Goal: Information Seeking & Learning: Learn about a topic

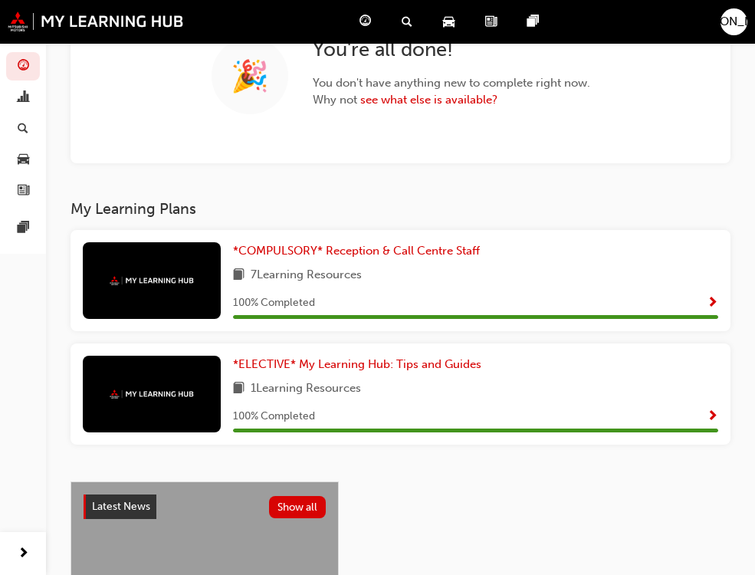
scroll to position [153, 0]
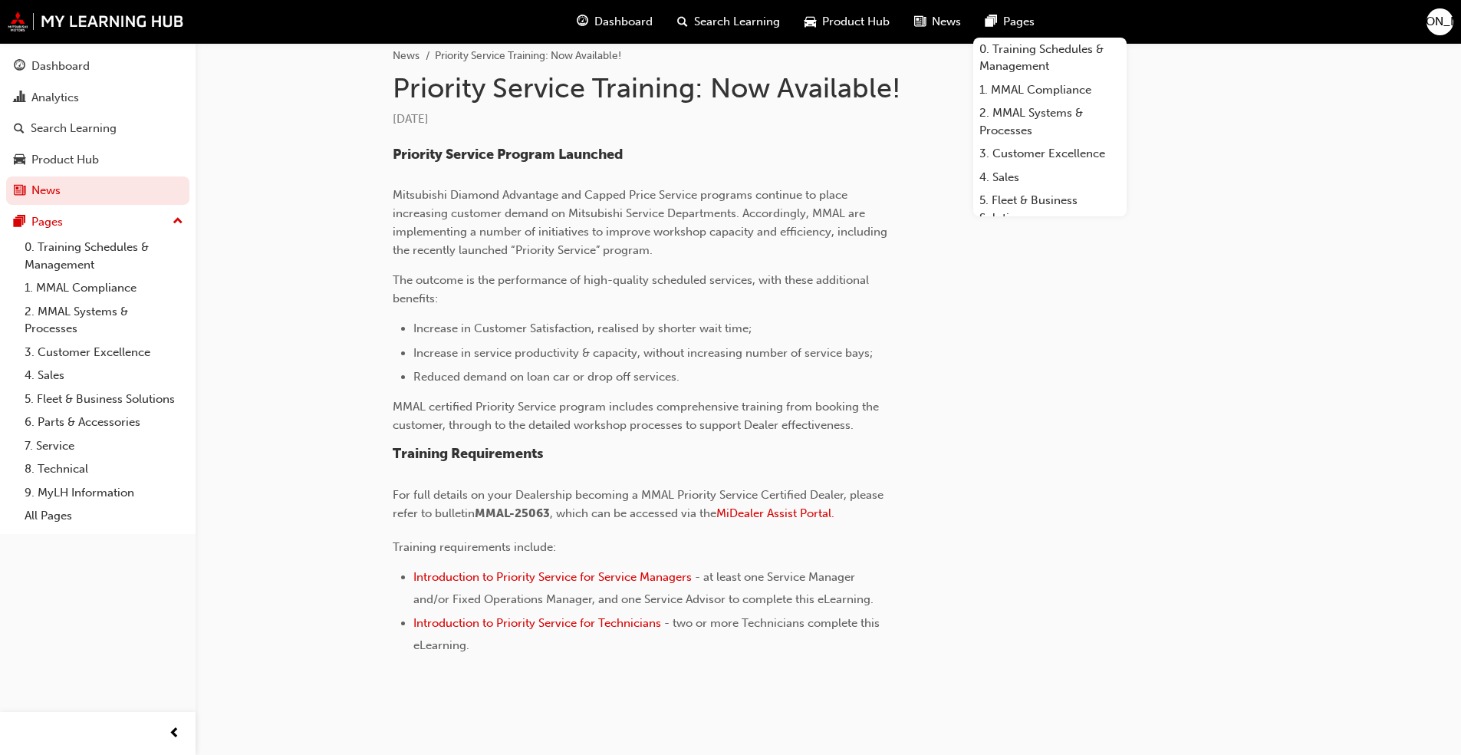
scroll to position [350, 0]
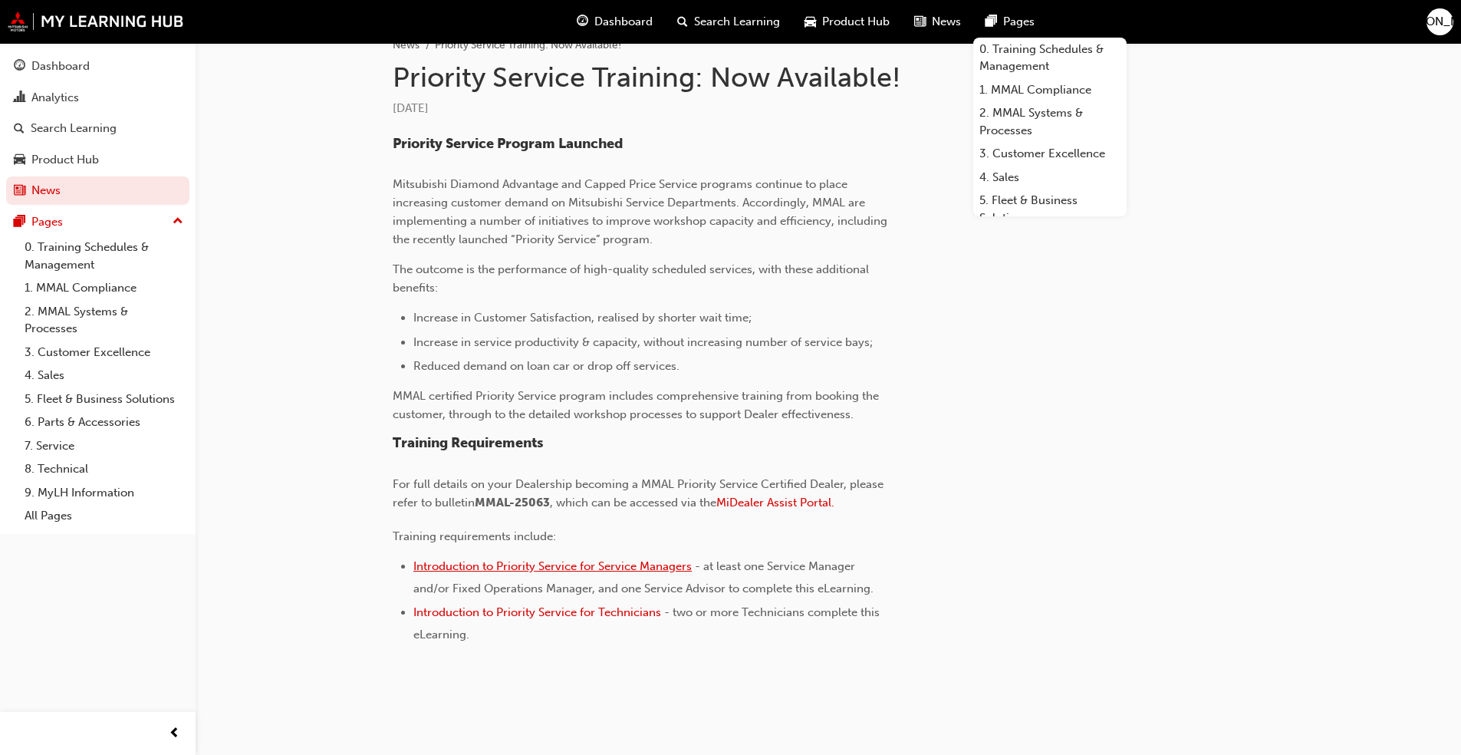
click at [512, 564] on span "Introduction to Priority Service for Service Managers" at bounding box center [552, 566] width 278 height 14
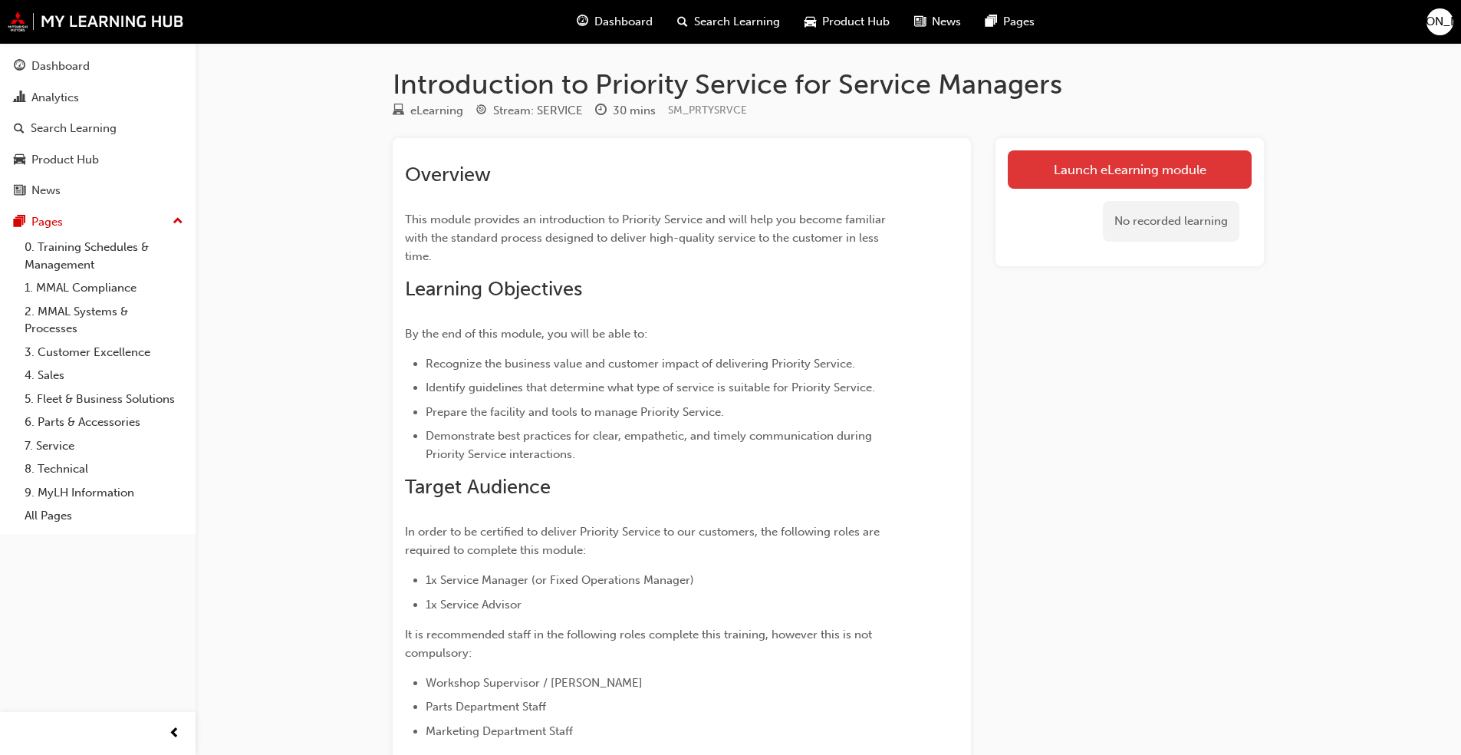
click at [1070, 176] on link "Launch eLearning module" at bounding box center [1130, 169] width 244 height 38
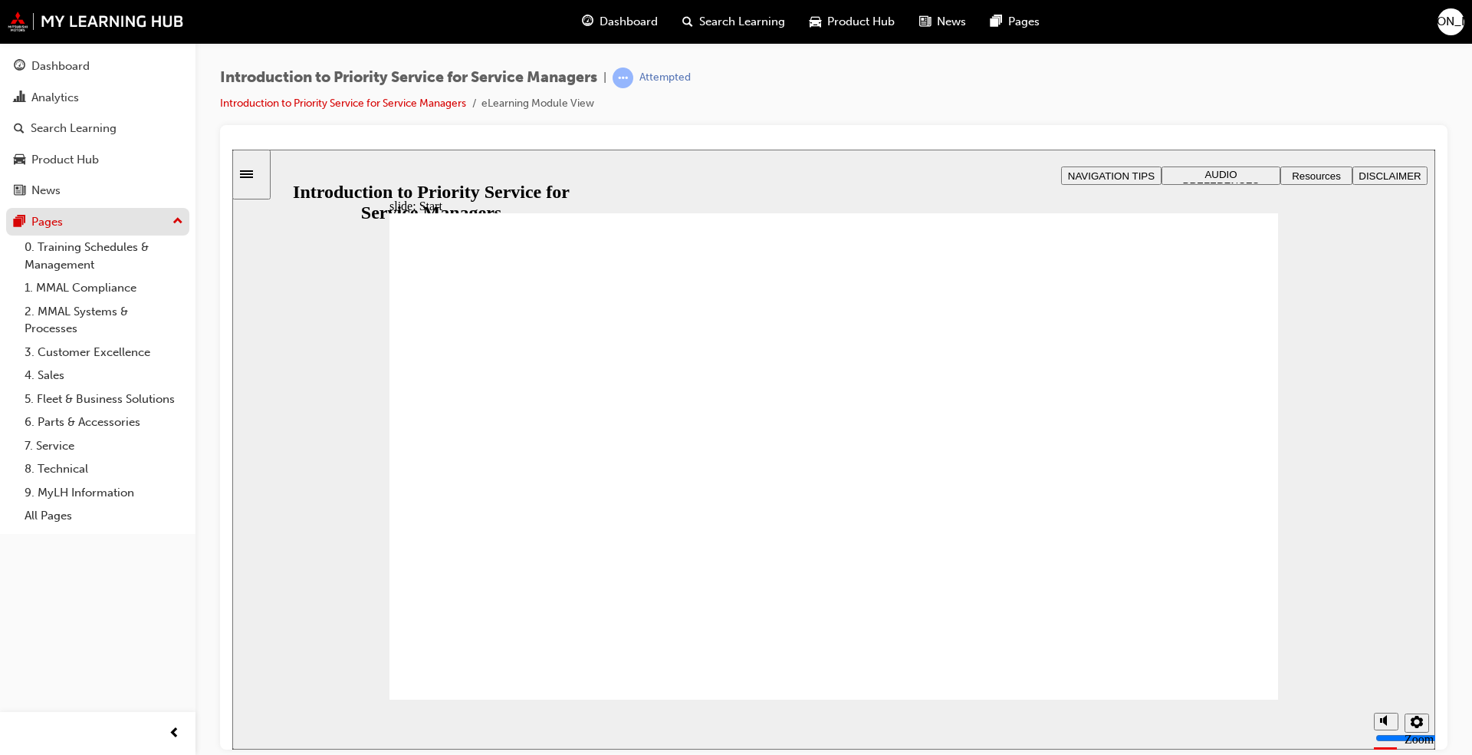
click at [59, 224] on div "Pages" at bounding box center [46, 222] width 31 height 18
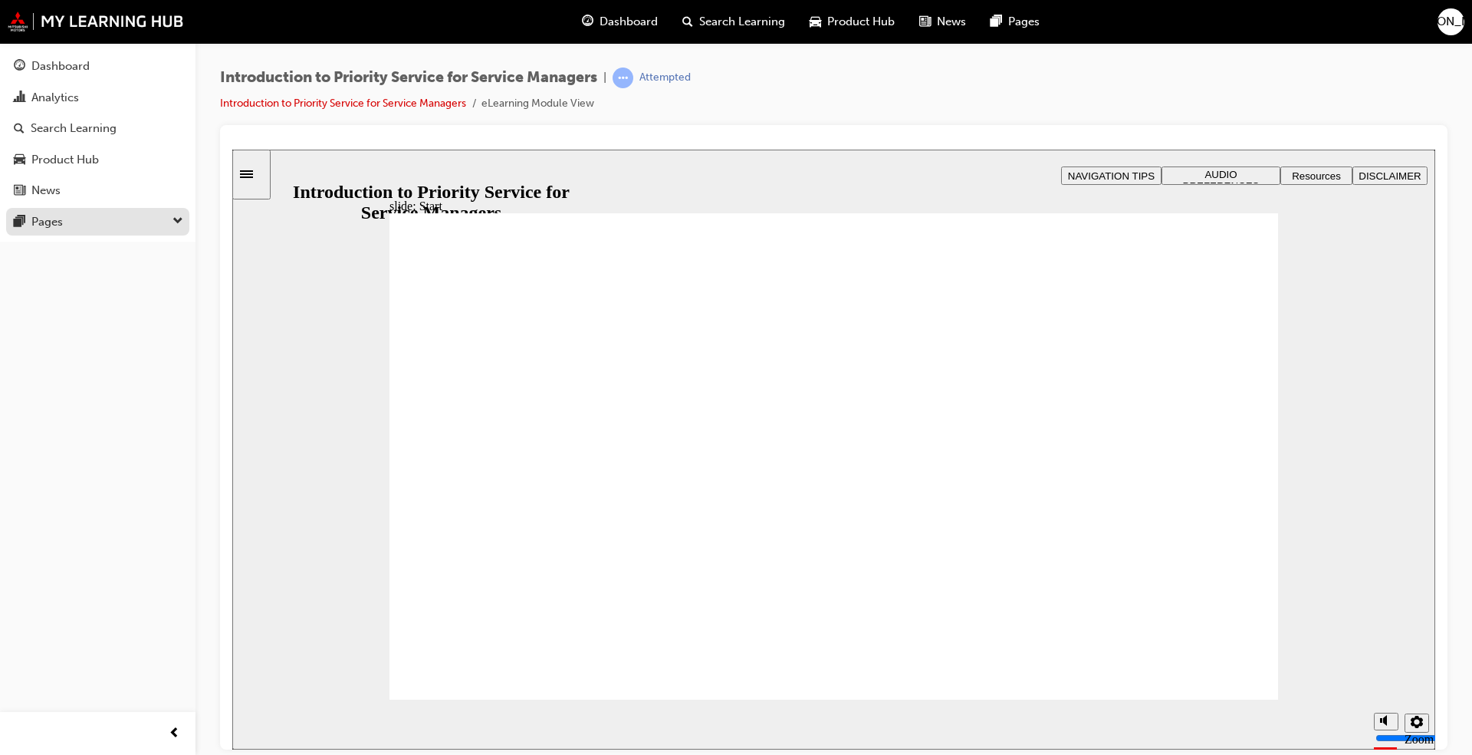
click at [59, 224] on div "Pages" at bounding box center [46, 222] width 31 height 18
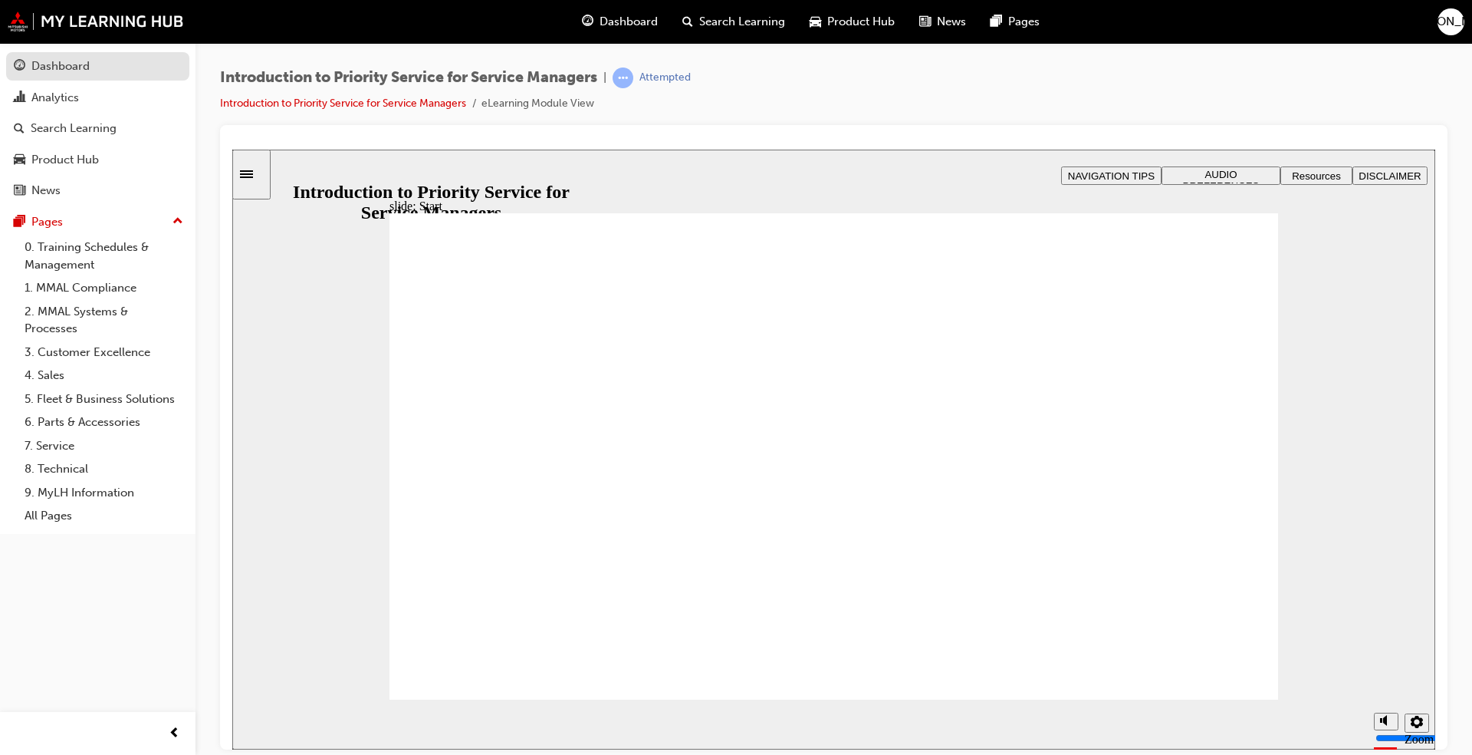
click at [70, 70] on div "Dashboard" at bounding box center [60, 67] width 58 height 18
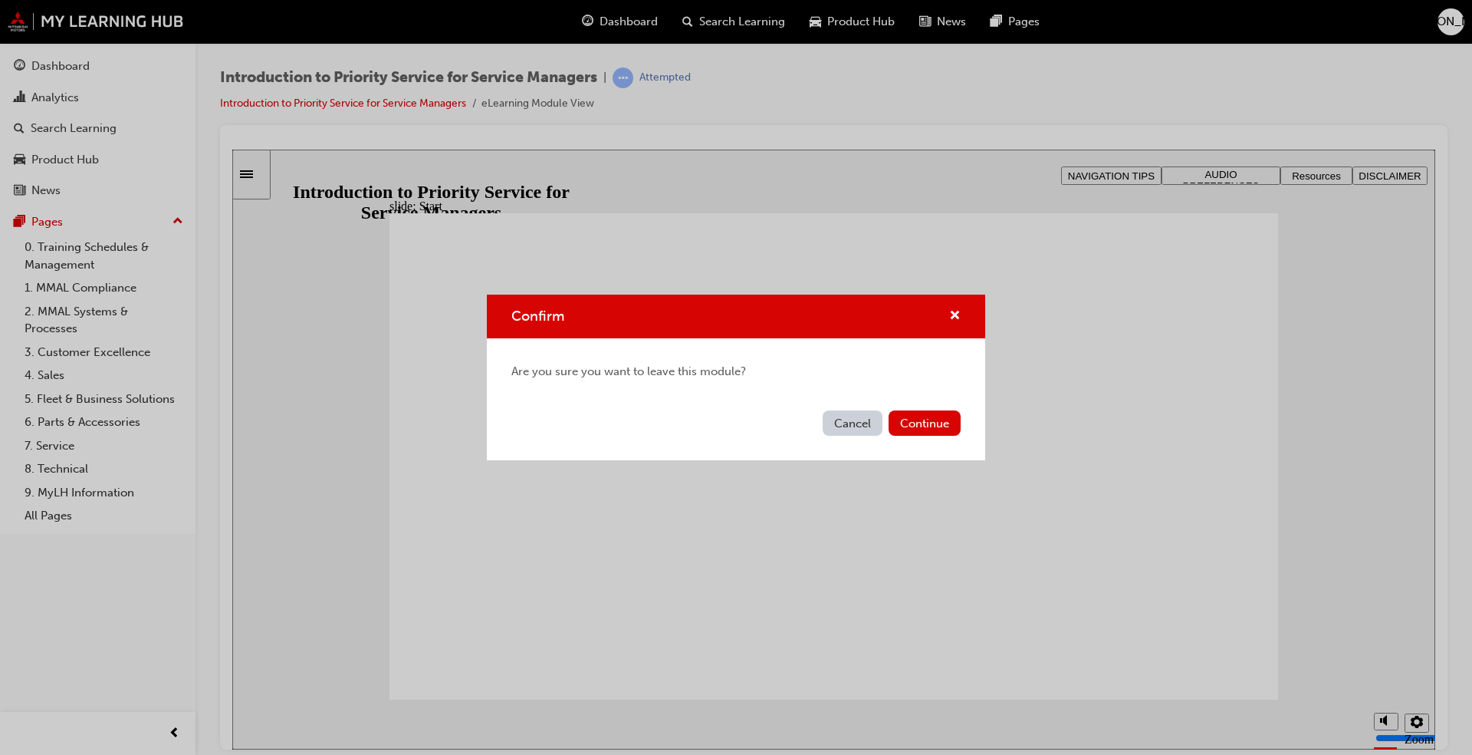
click at [862, 429] on button "Cancel" at bounding box center [853, 422] width 60 height 25
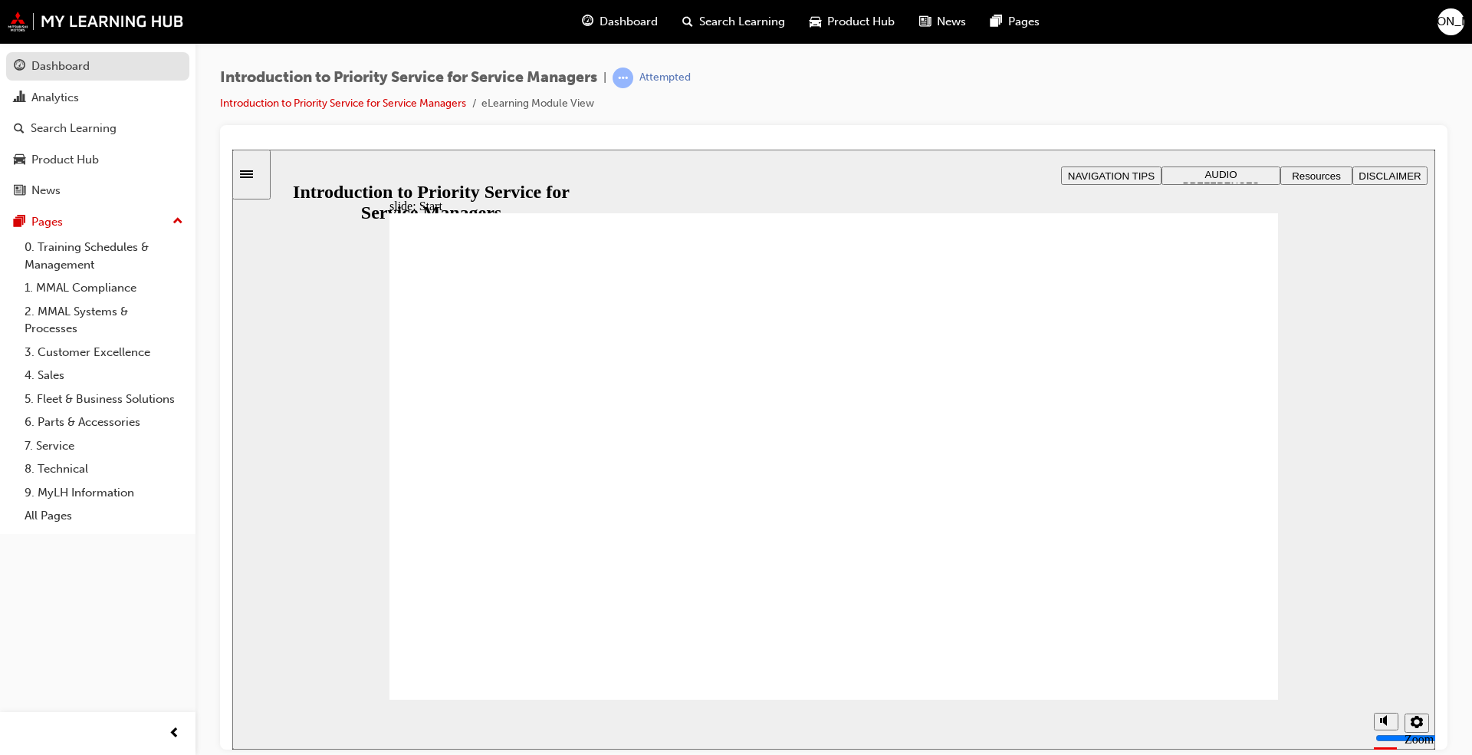
click at [48, 60] on div "Dashboard" at bounding box center [60, 67] width 58 height 18
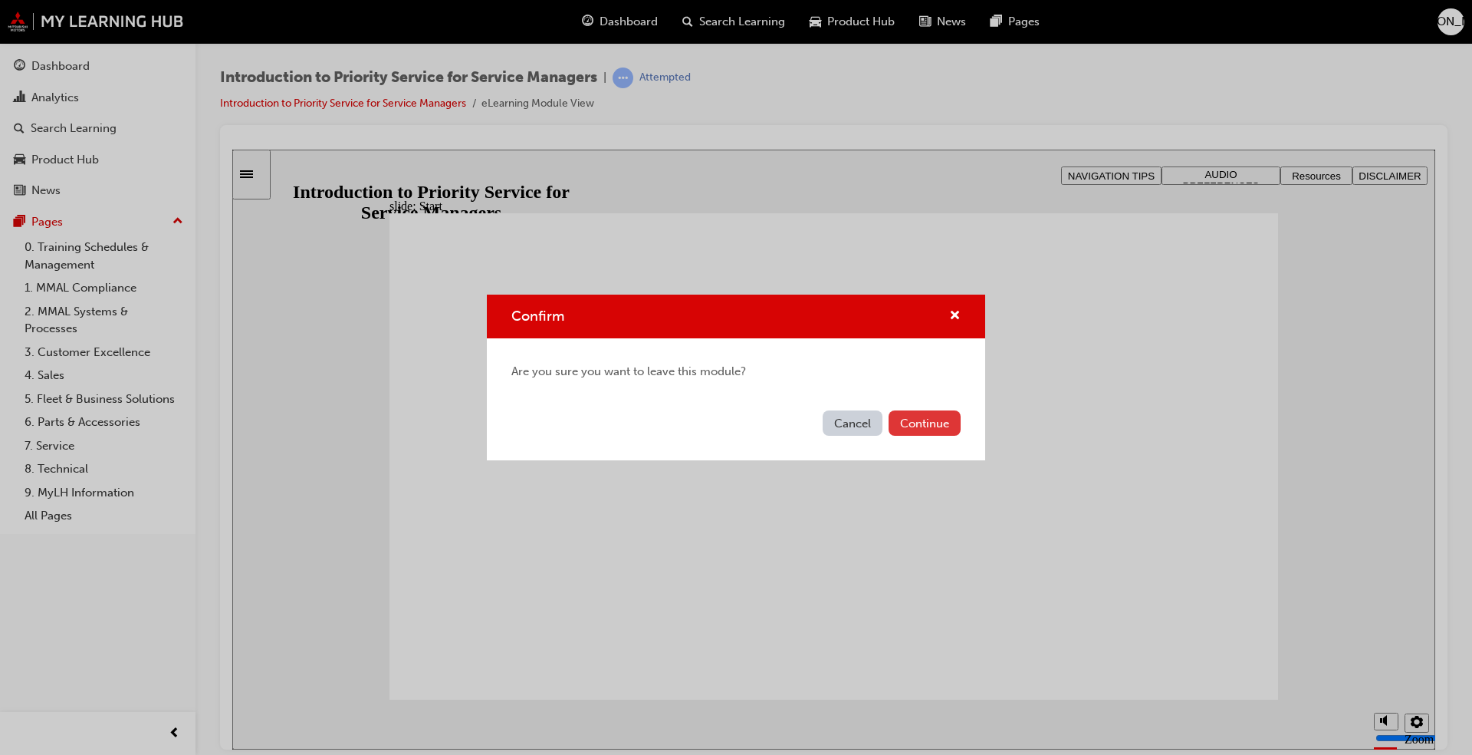
click at [922, 428] on button "Continue" at bounding box center [925, 422] width 72 height 25
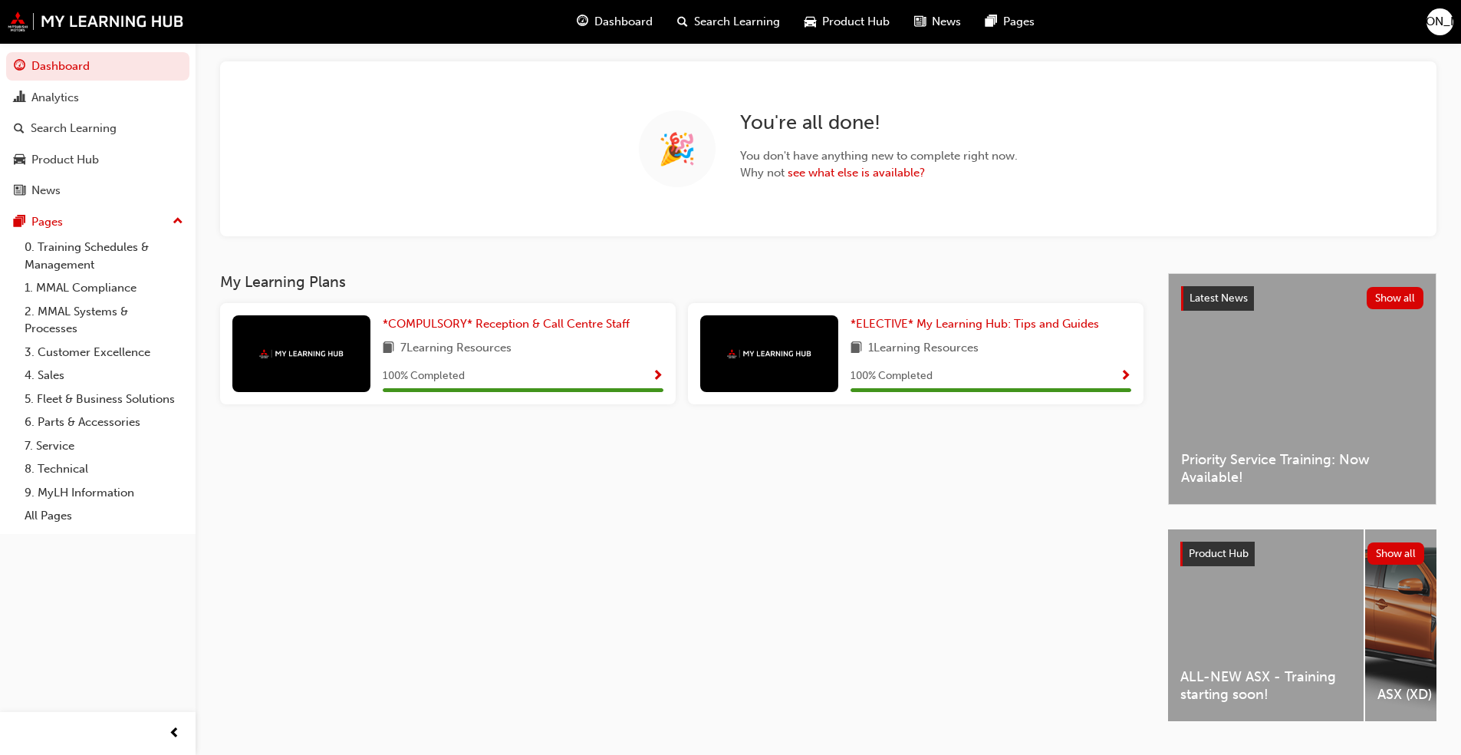
scroll to position [115, 0]
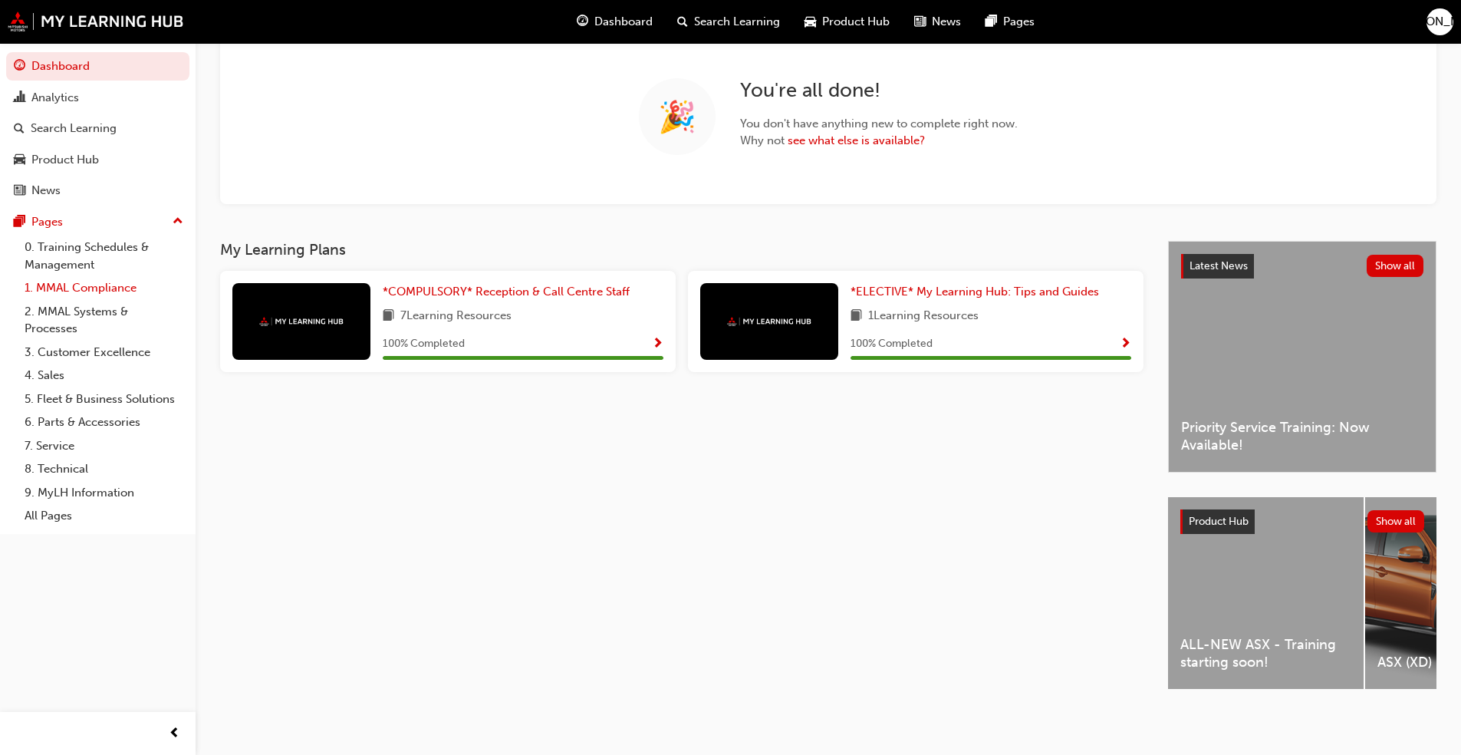
click at [84, 280] on link "1. MMAL Compliance" at bounding box center [103, 288] width 171 height 24
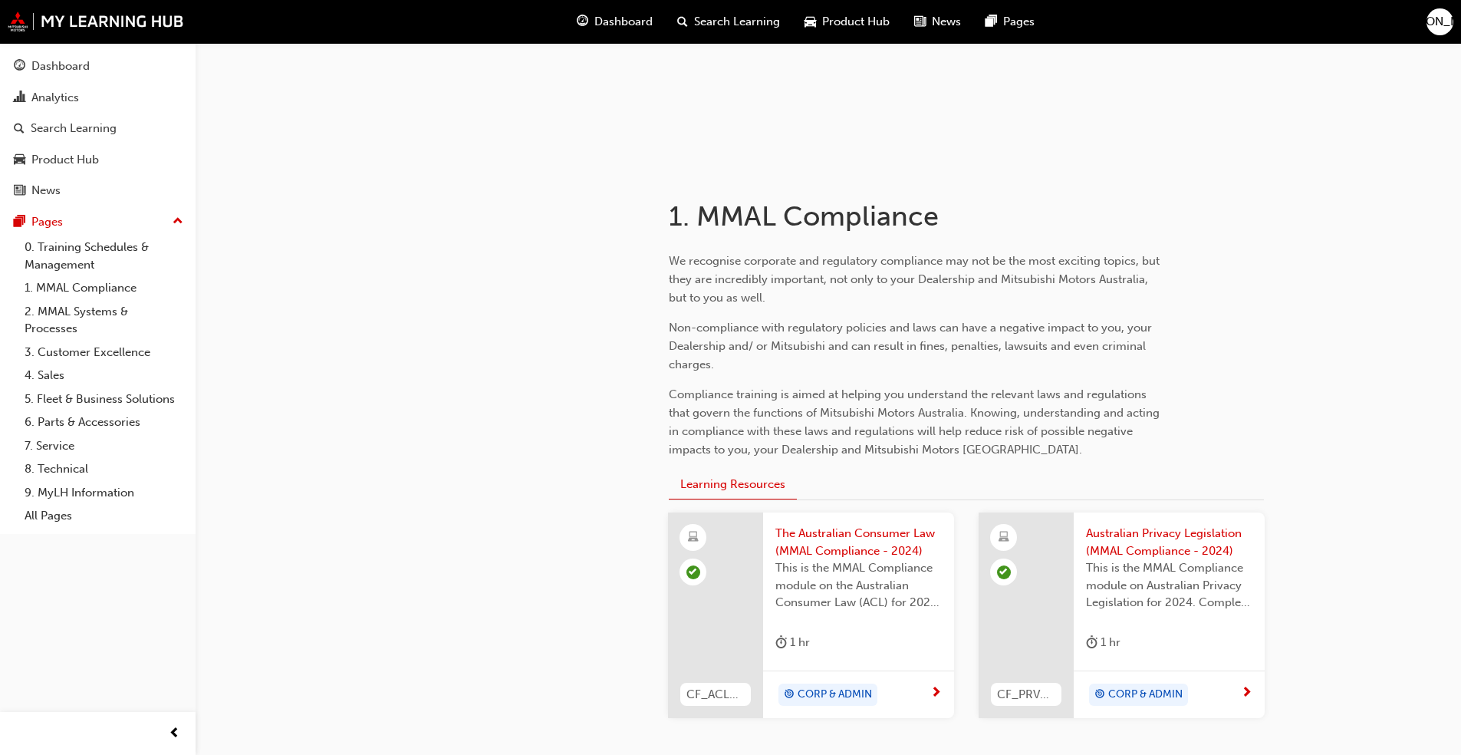
scroll to position [230, 0]
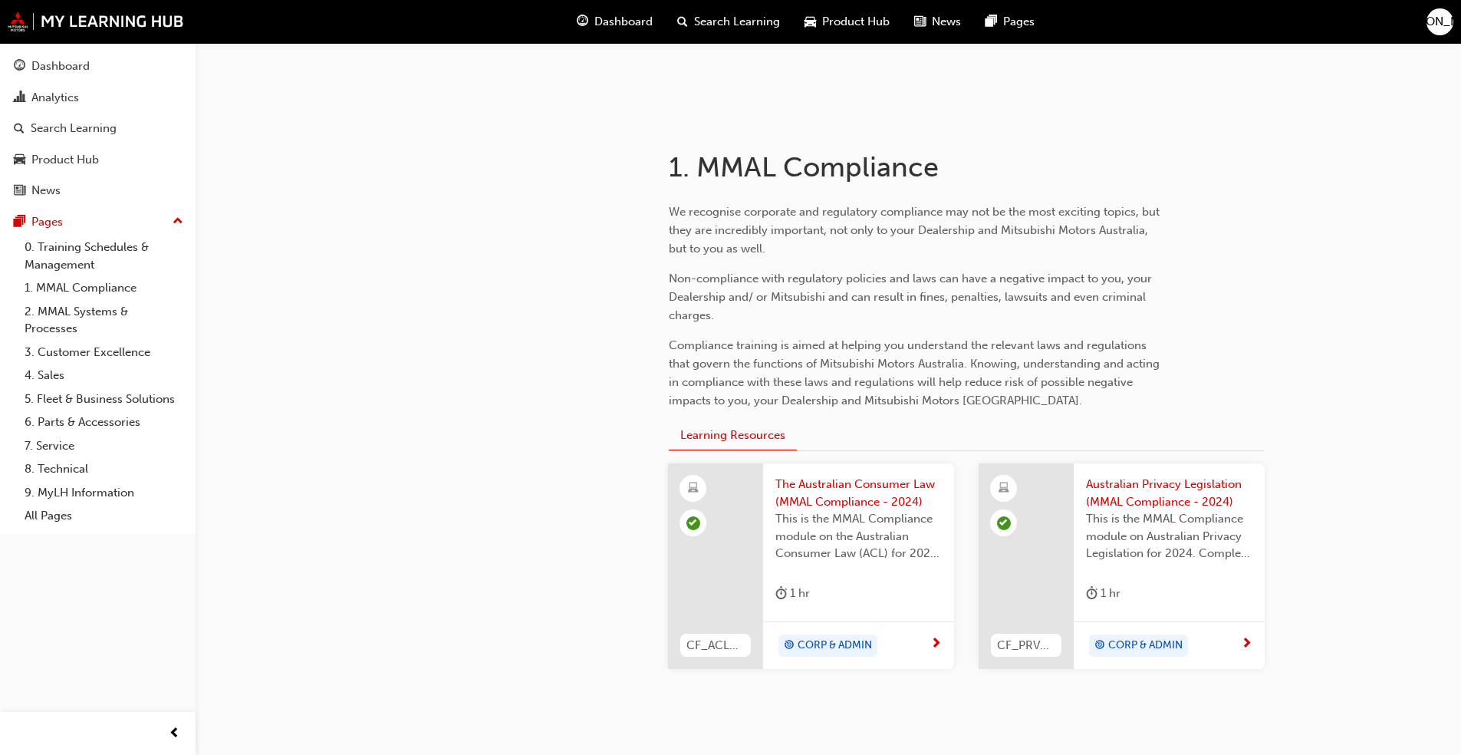
click at [839, 496] on span "The Australian Consumer Law (MMAL Compliance - 2024)" at bounding box center [858, 492] width 166 height 35
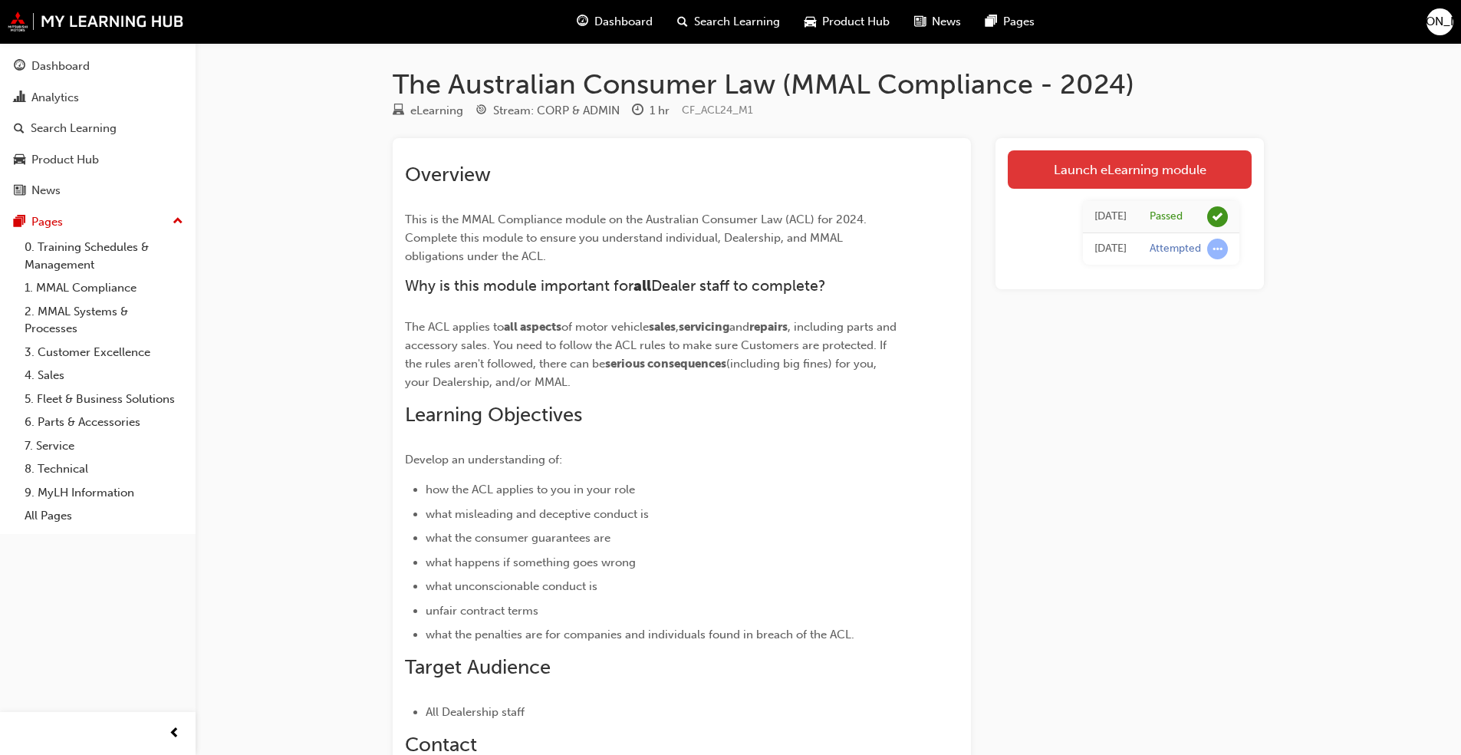
click at [1127, 166] on link "Launch eLearning module" at bounding box center [1130, 169] width 244 height 38
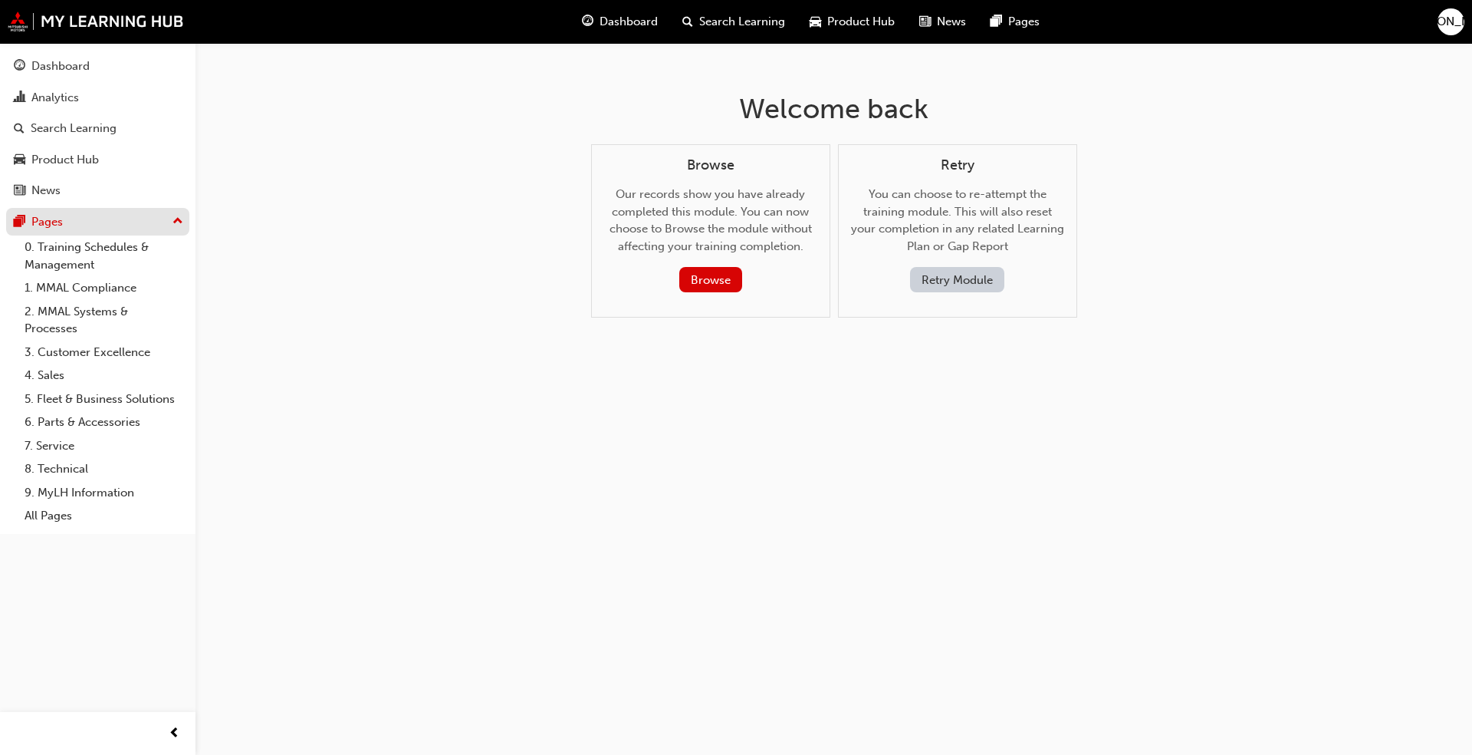
click at [40, 225] on div "Pages" at bounding box center [46, 222] width 31 height 18
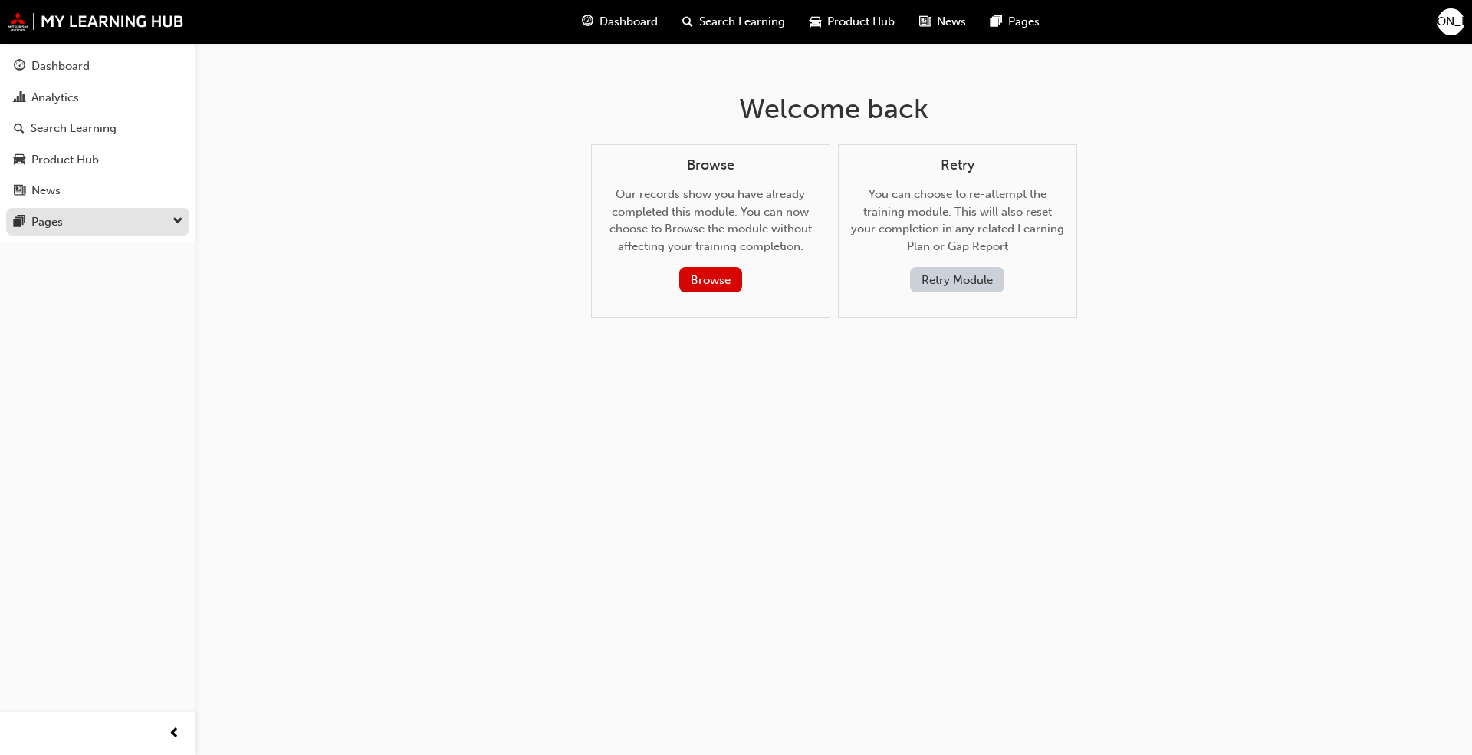
click at [40, 225] on div "Pages" at bounding box center [46, 222] width 31 height 18
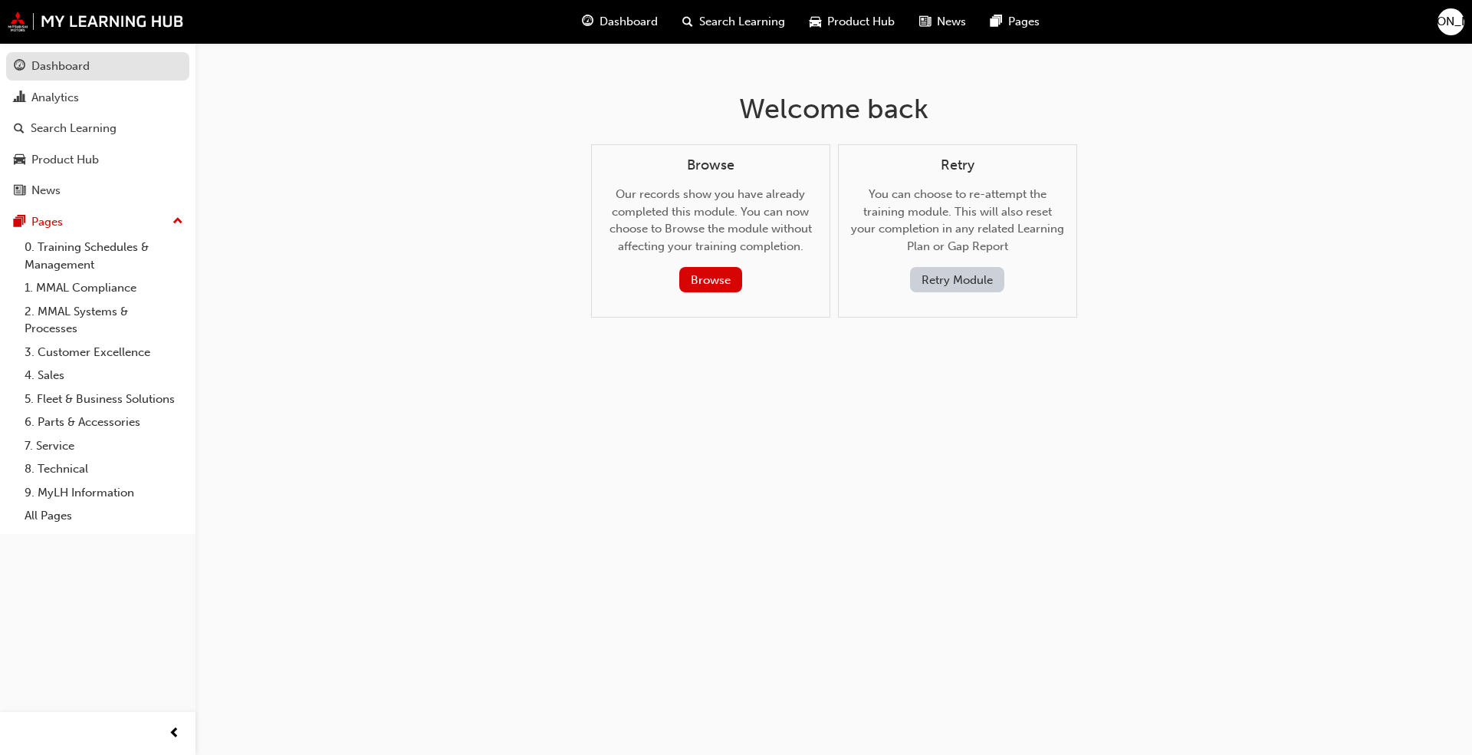
click at [87, 66] on div "Dashboard" at bounding box center [60, 67] width 58 height 18
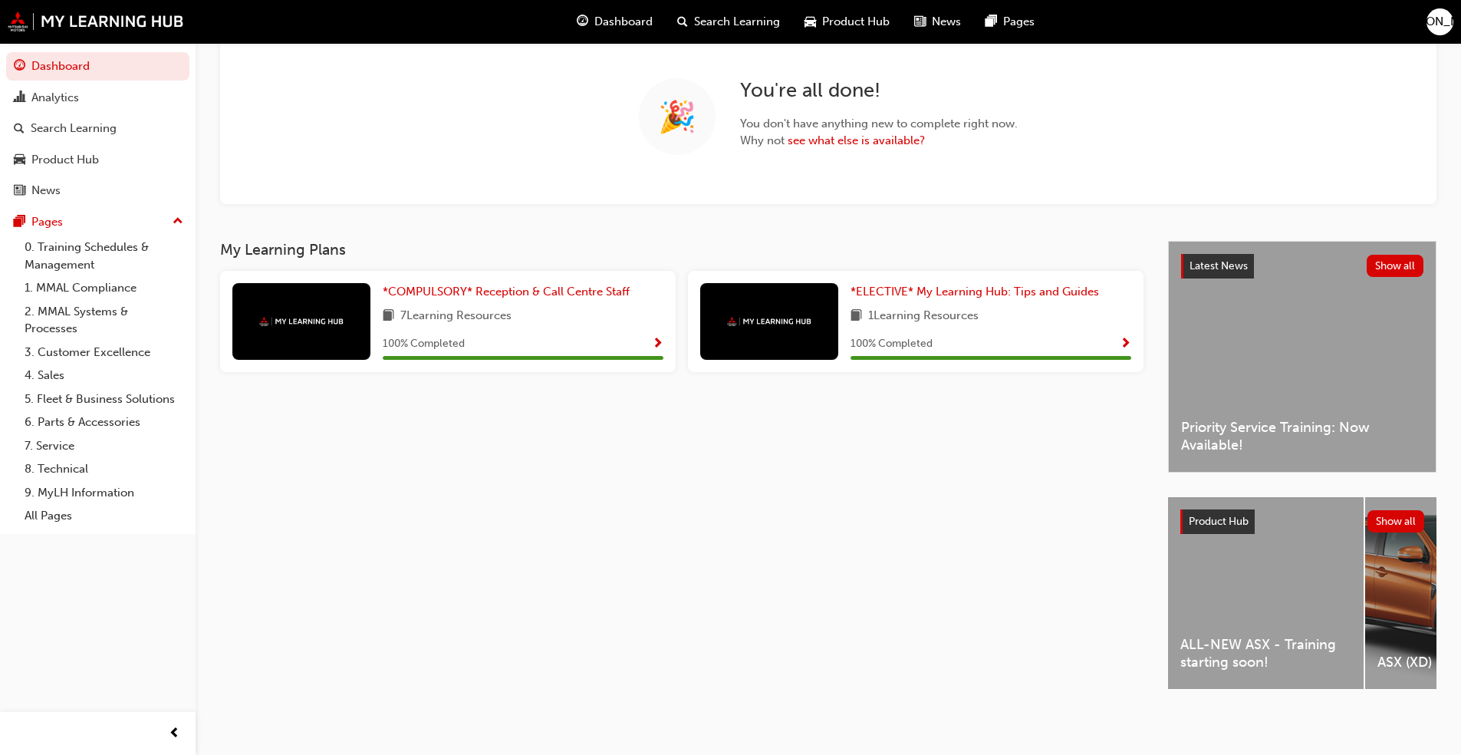
scroll to position [115, 0]
click at [1353, 419] on span "Priority Service Training: Now Available!" at bounding box center [1302, 436] width 242 height 35
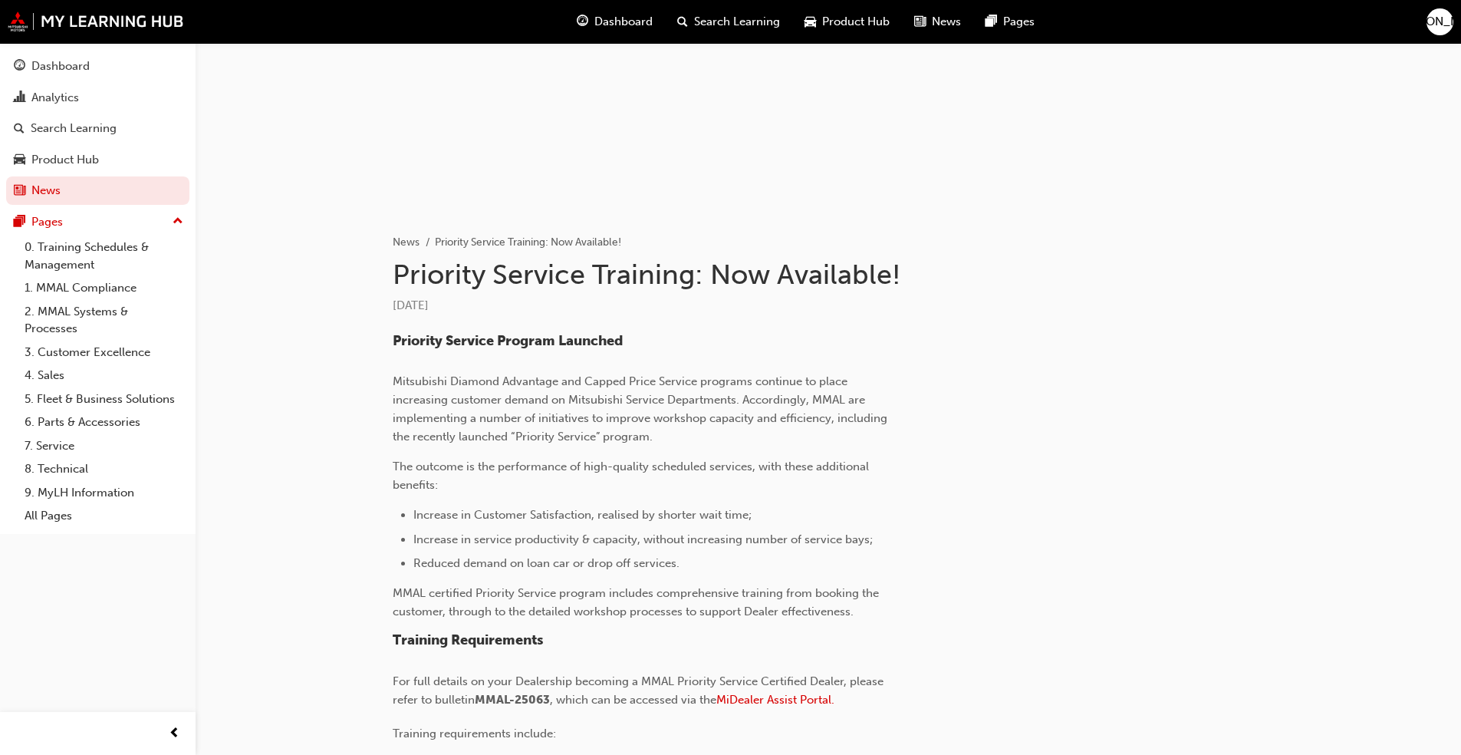
scroll to position [350, 0]
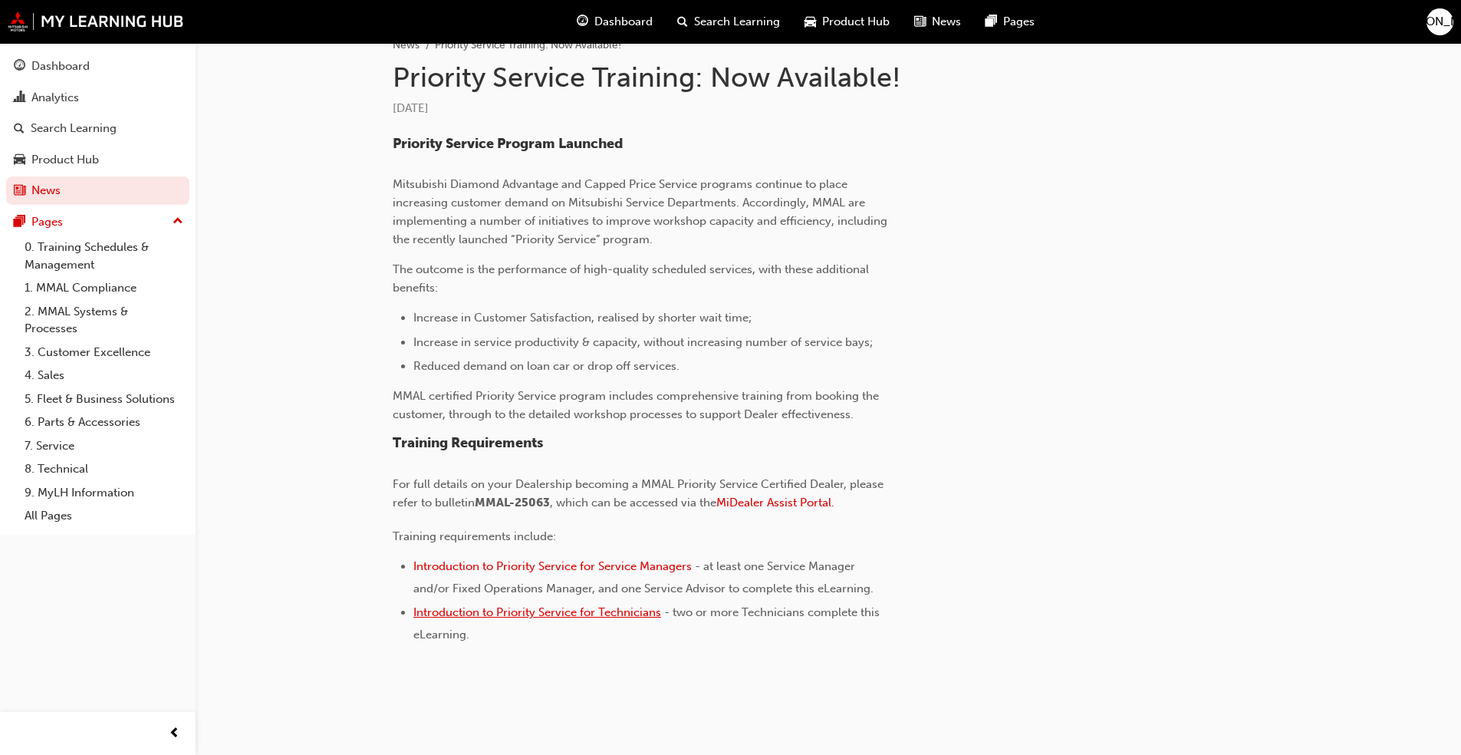
click at [633, 612] on span "Introduction to Priority Service for Technicians" at bounding box center [537, 612] width 248 height 14
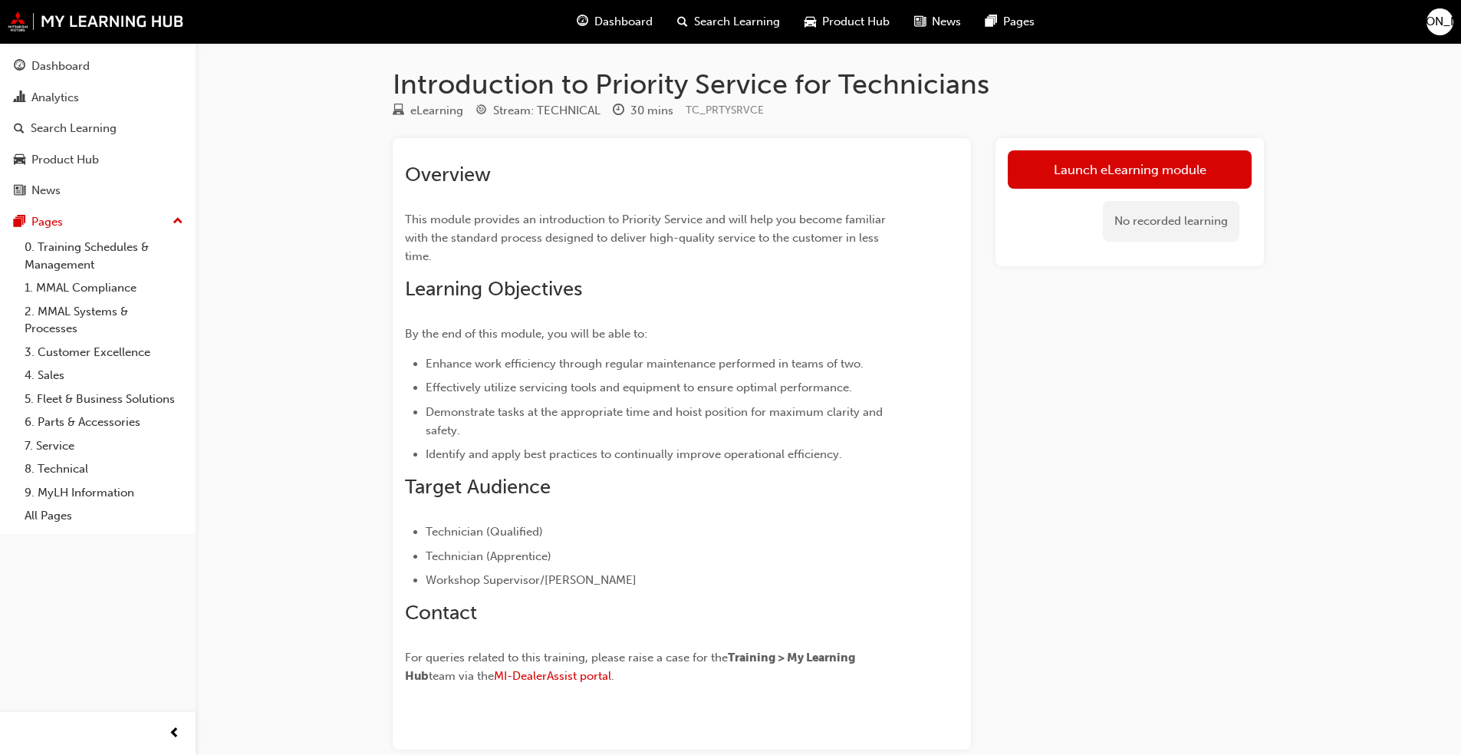
click at [631, 22] on span "Dashboard" at bounding box center [623, 22] width 58 height 18
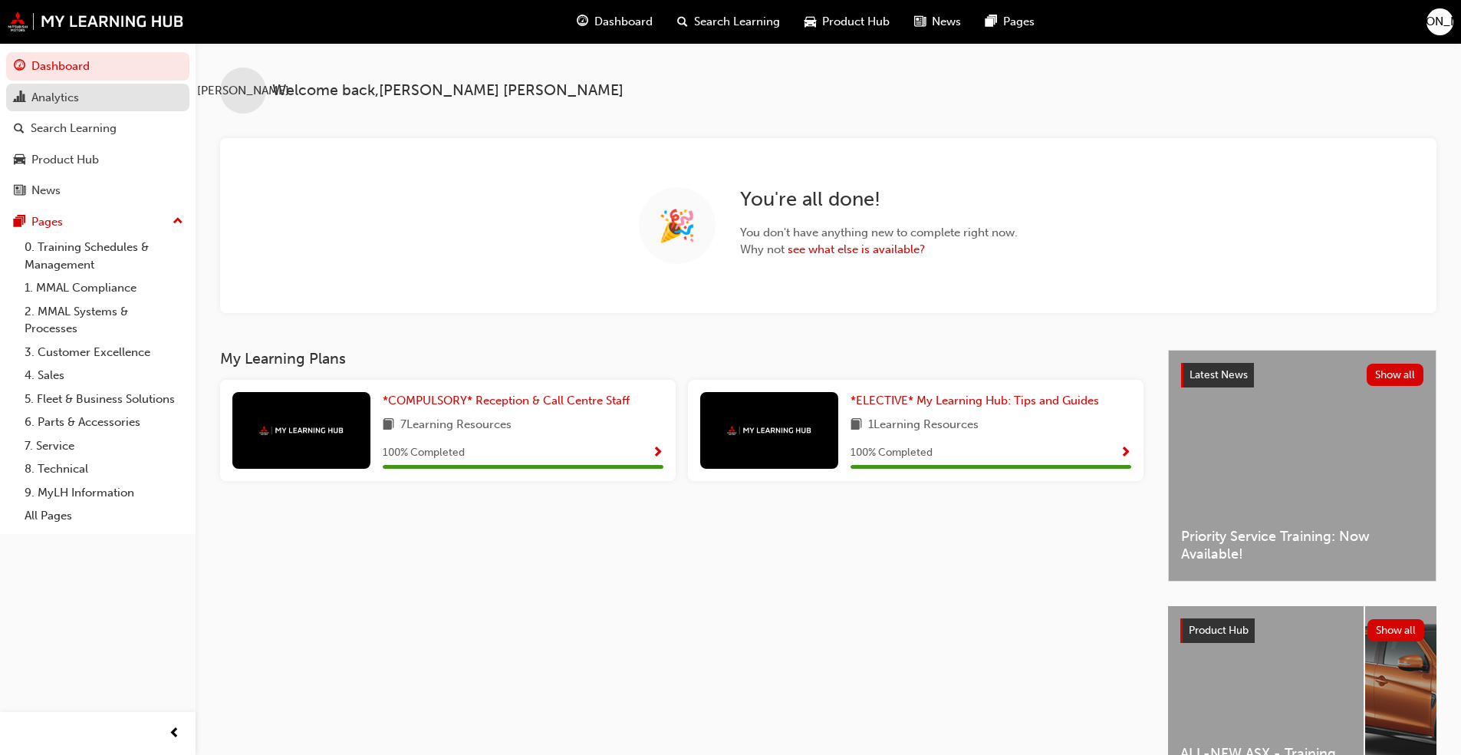
click at [66, 92] on div "Analytics" at bounding box center [55, 98] width 48 height 18
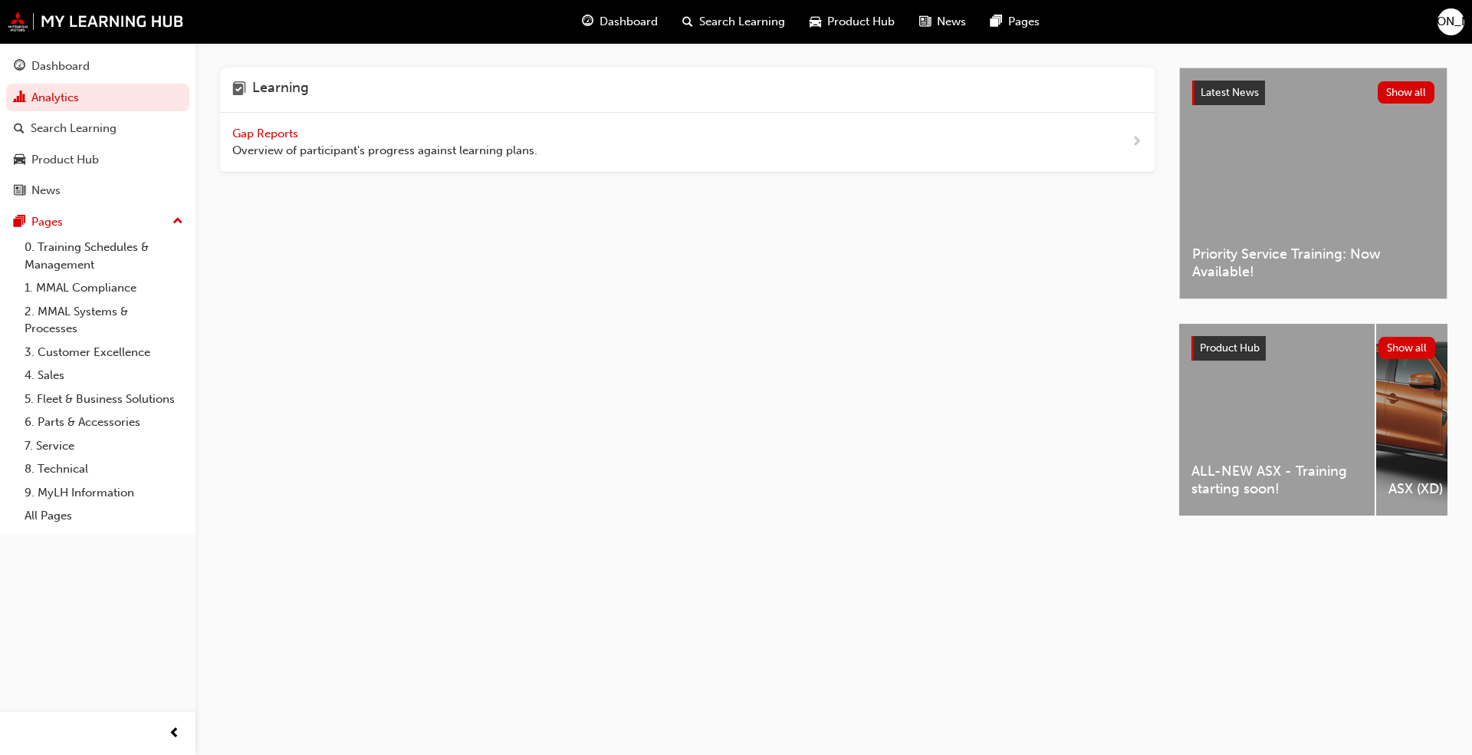
click at [403, 151] on span "Overview of participant's progress against learning plans." at bounding box center [384, 151] width 305 height 18
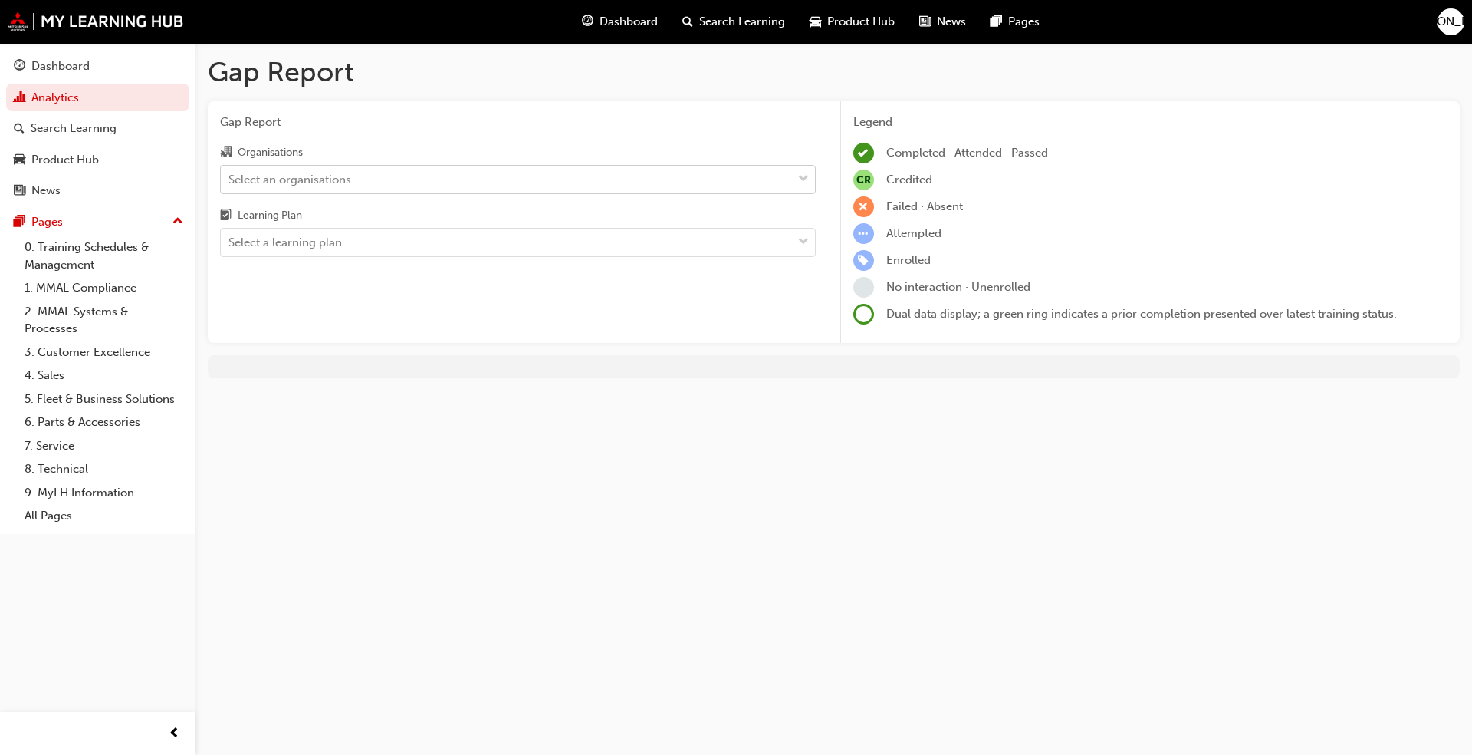
click at [805, 177] on span "down-icon" at bounding box center [803, 179] width 11 height 20
click at [230, 177] on input "Organisations Select an organisations" at bounding box center [230, 178] width 2 height 13
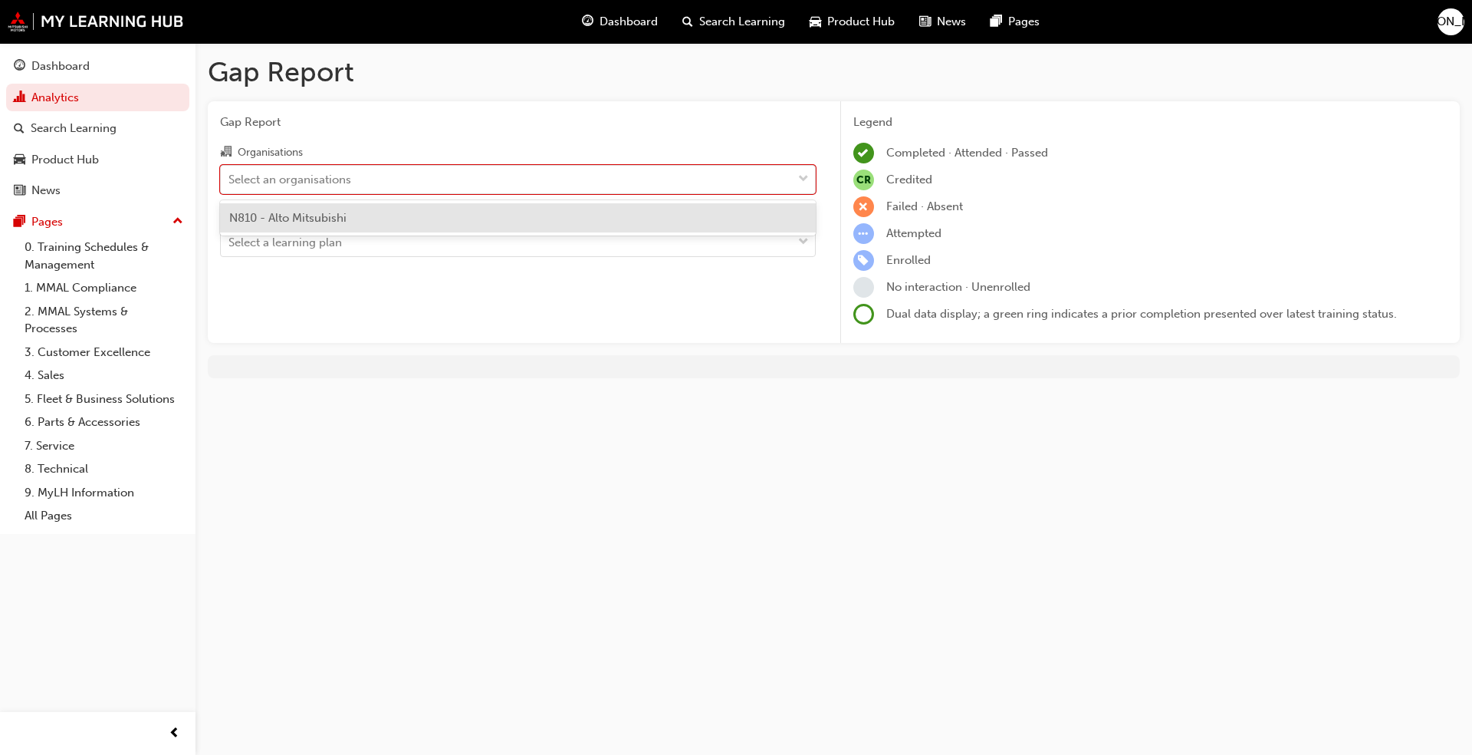
click at [366, 215] on div "N810 - Alto Mitsubishi" at bounding box center [518, 218] width 596 height 30
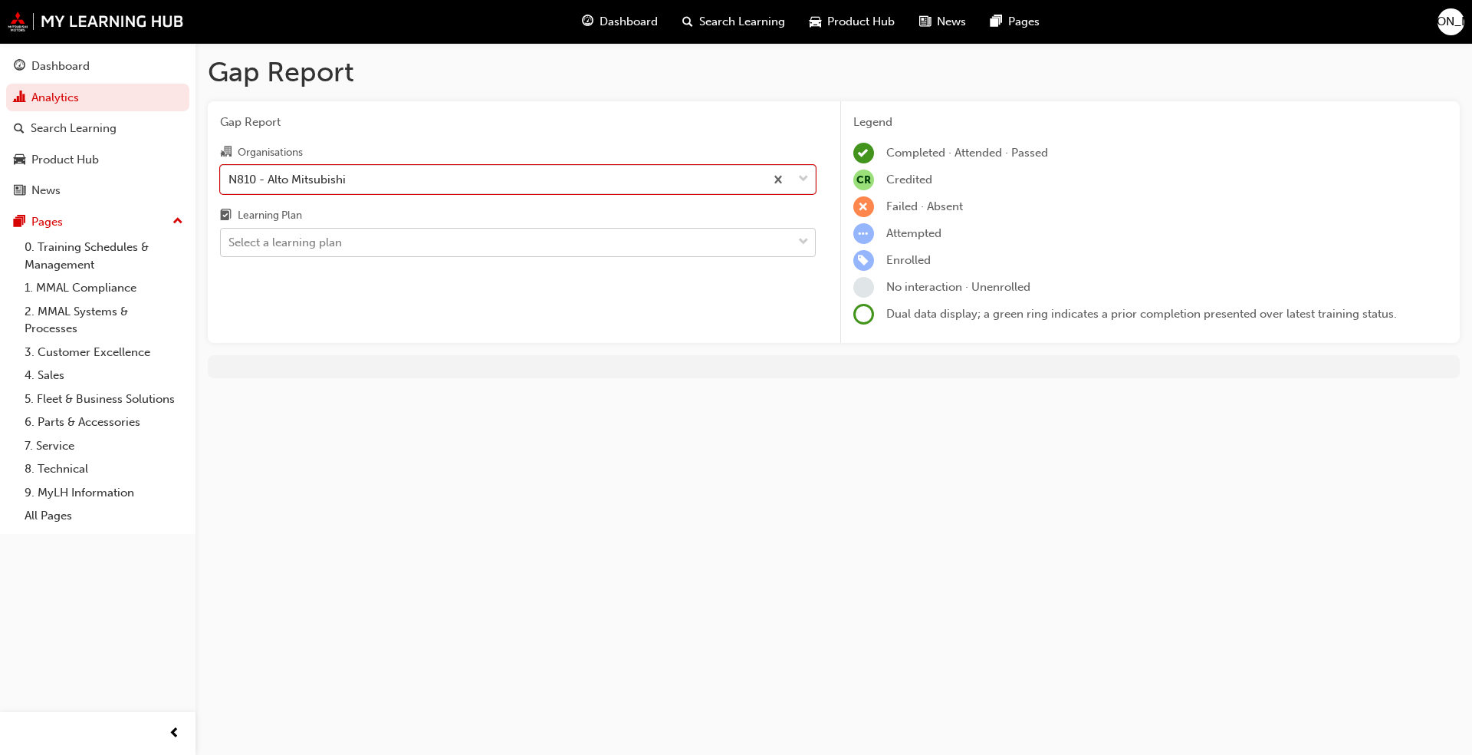
click at [804, 237] on span "down-icon" at bounding box center [803, 242] width 11 height 20
click at [230, 237] on input "Learning Plan Select a learning plan" at bounding box center [230, 241] width 2 height 13
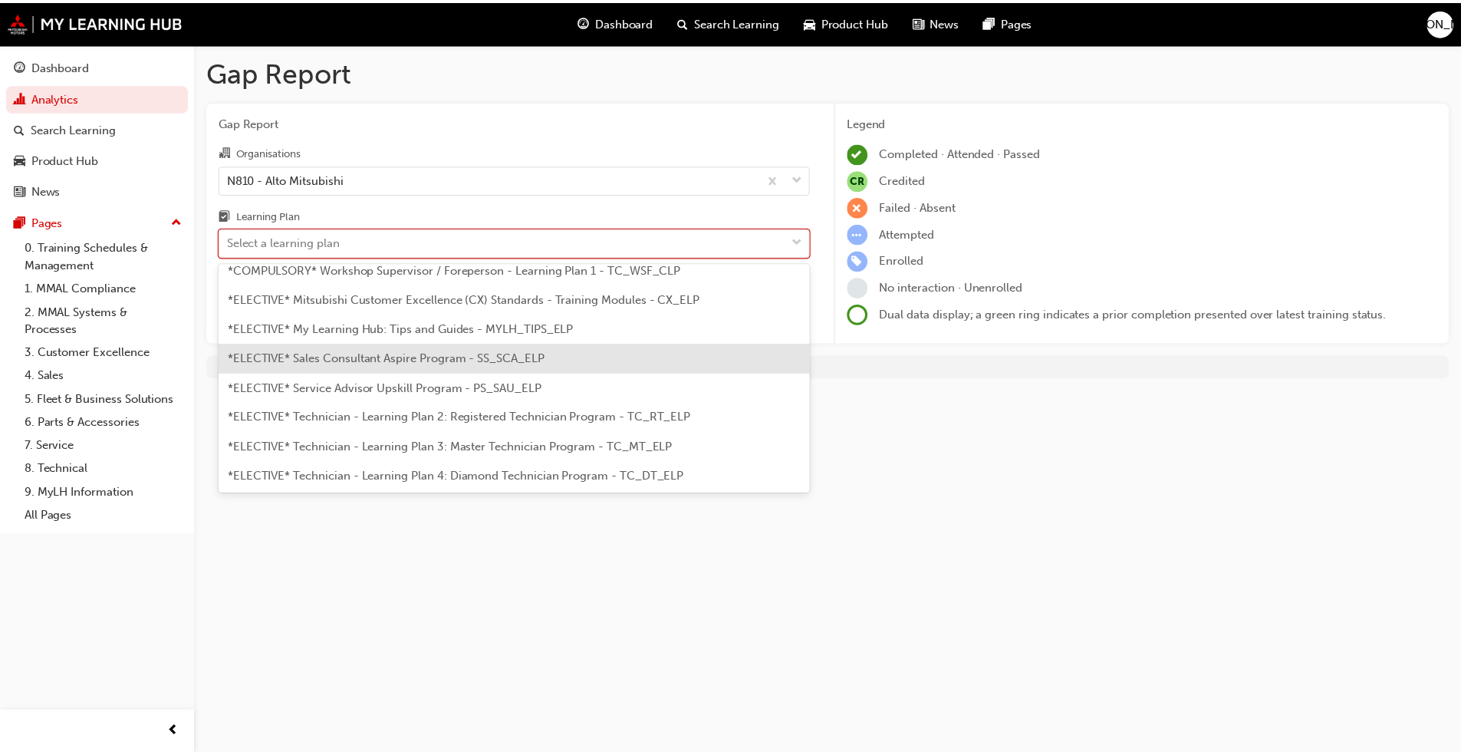
scroll to position [751, 0]
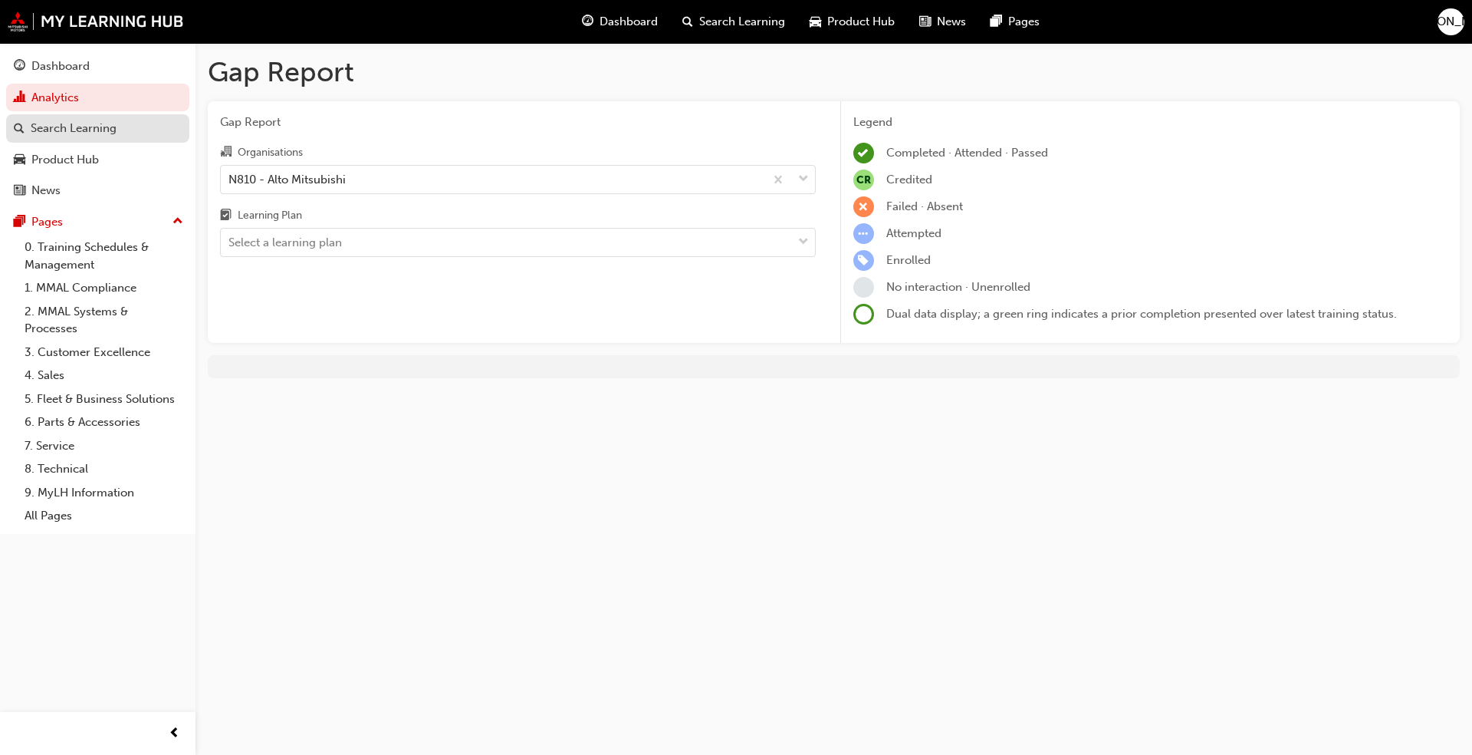
click at [86, 123] on div "Search Learning" at bounding box center [74, 129] width 86 height 18
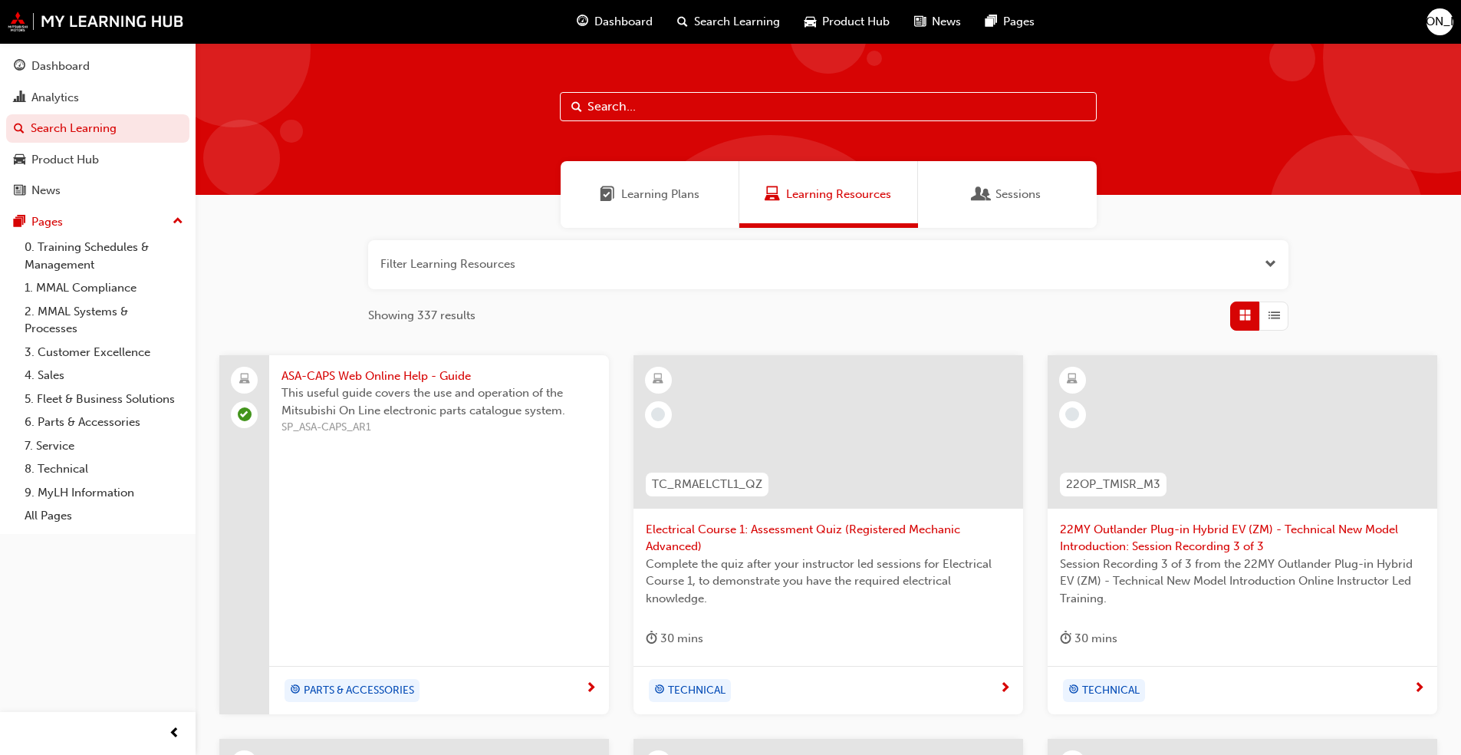
click at [634, 190] on span "Learning Plans" at bounding box center [660, 195] width 78 height 18
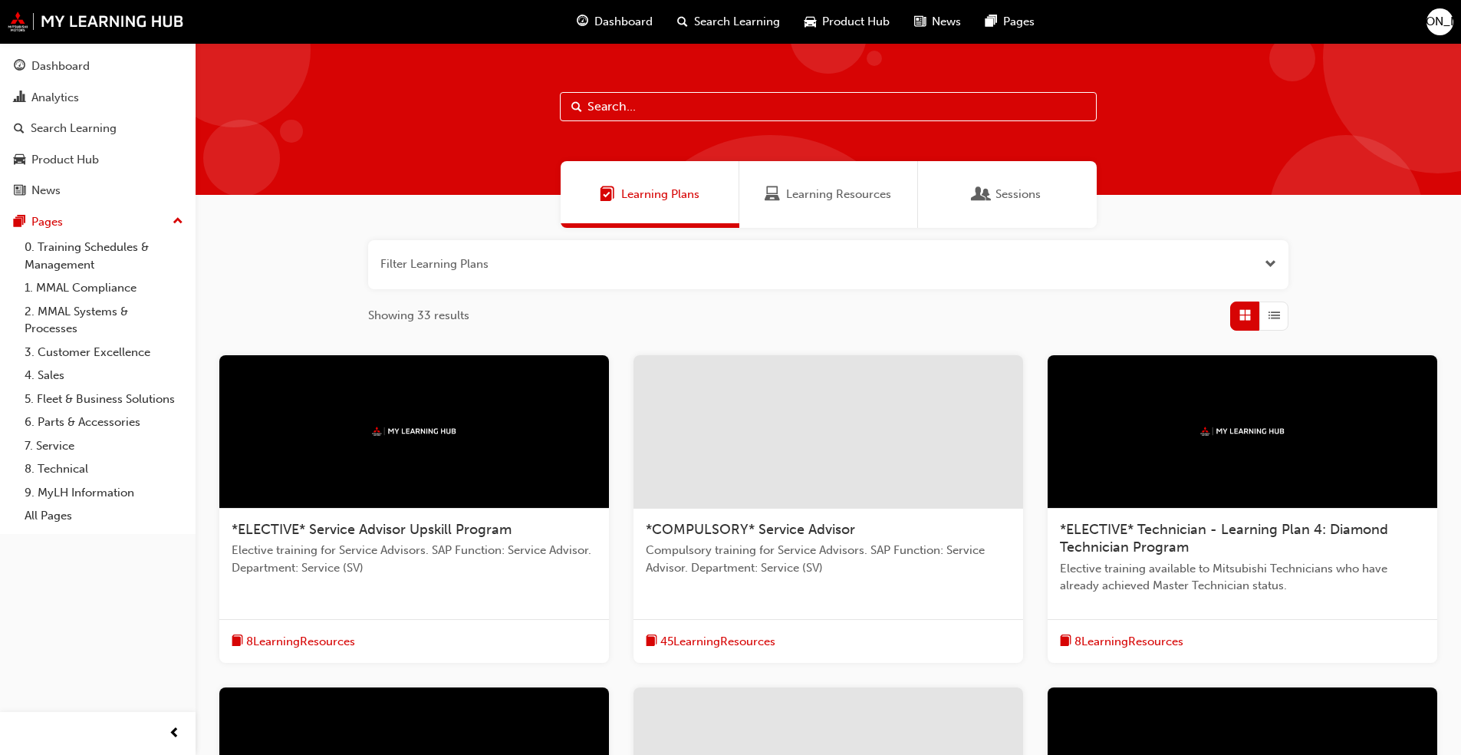
click at [815, 205] on div "Learning Resources" at bounding box center [828, 194] width 179 height 67
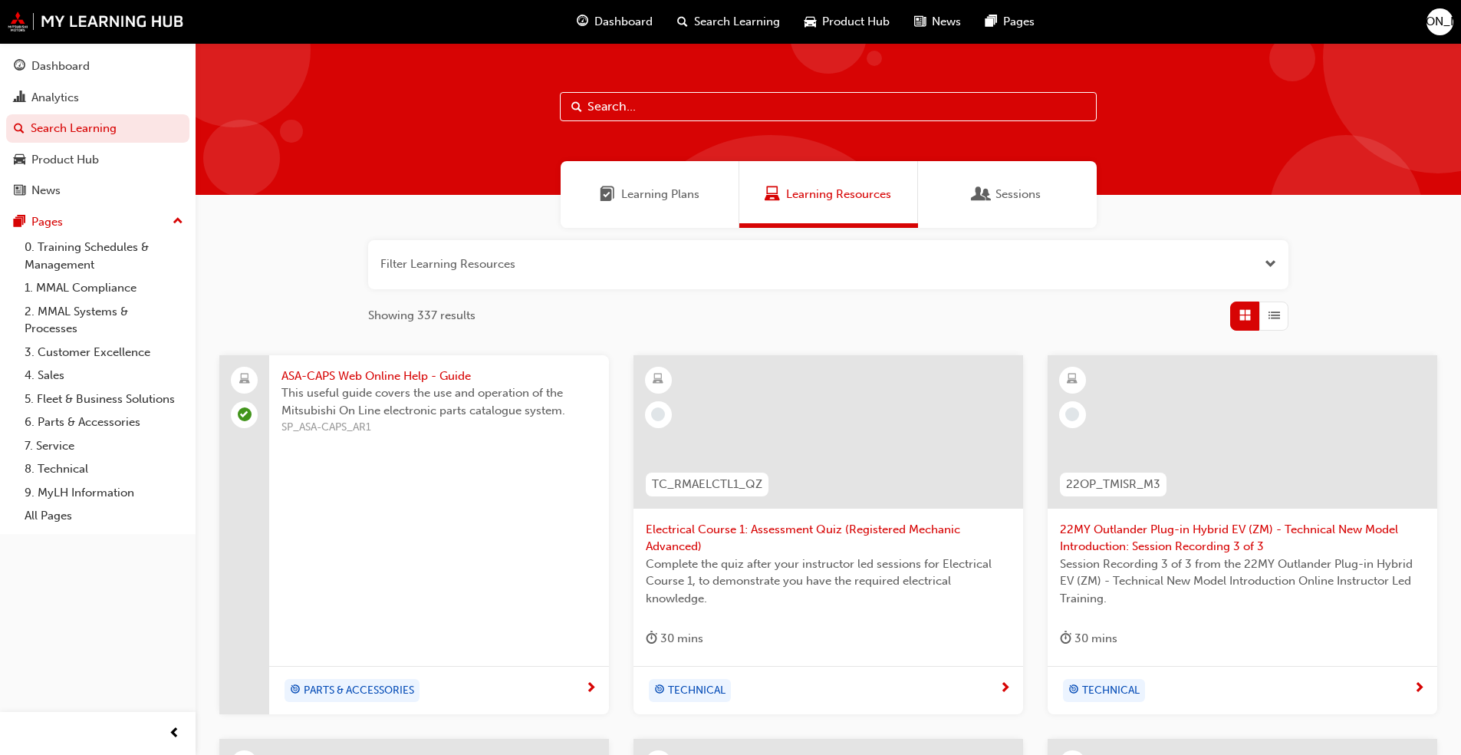
click at [1028, 200] on span "Sessions" at bounding box center [1017, 195] width 45 height 18
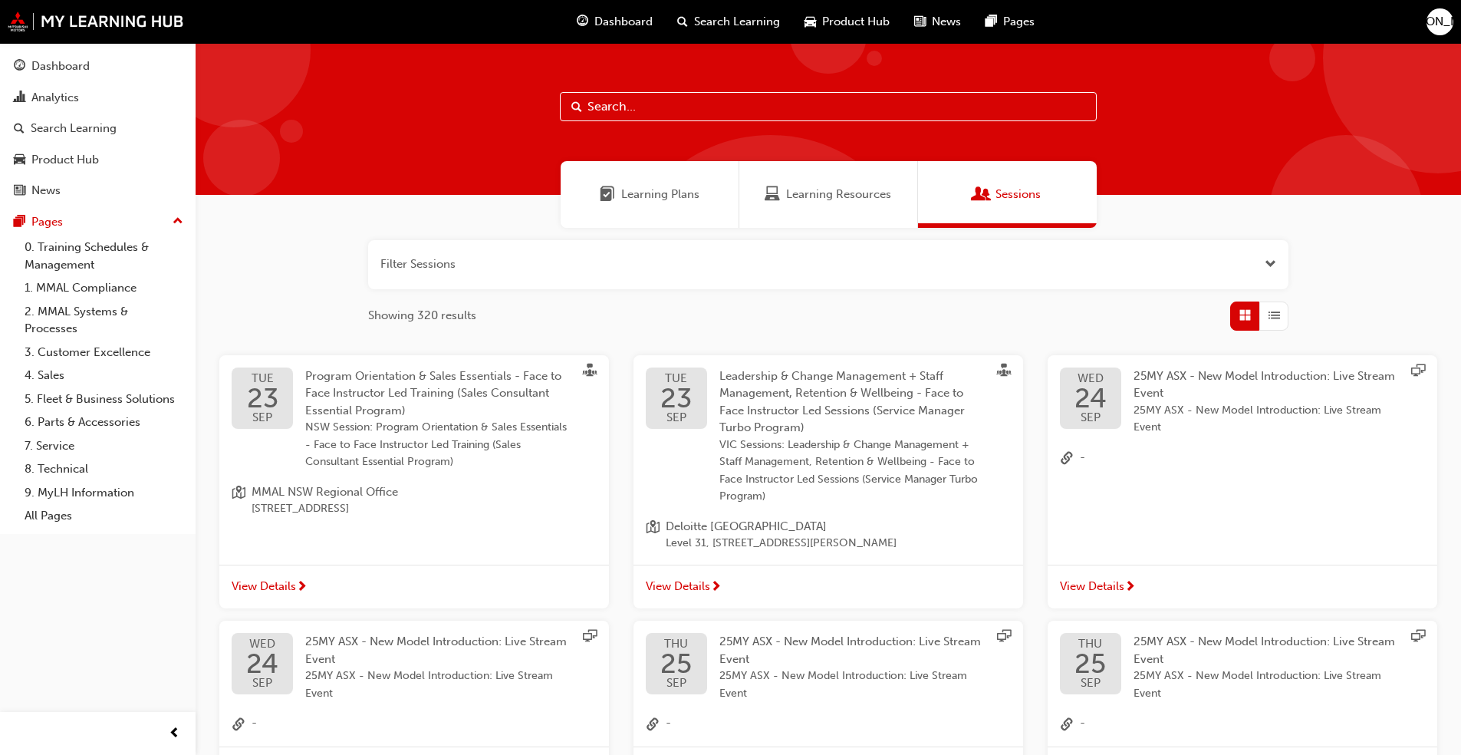
click at [823, 206] on div "Learning Resources" at bounding box center [828, 194] width 179 height 67
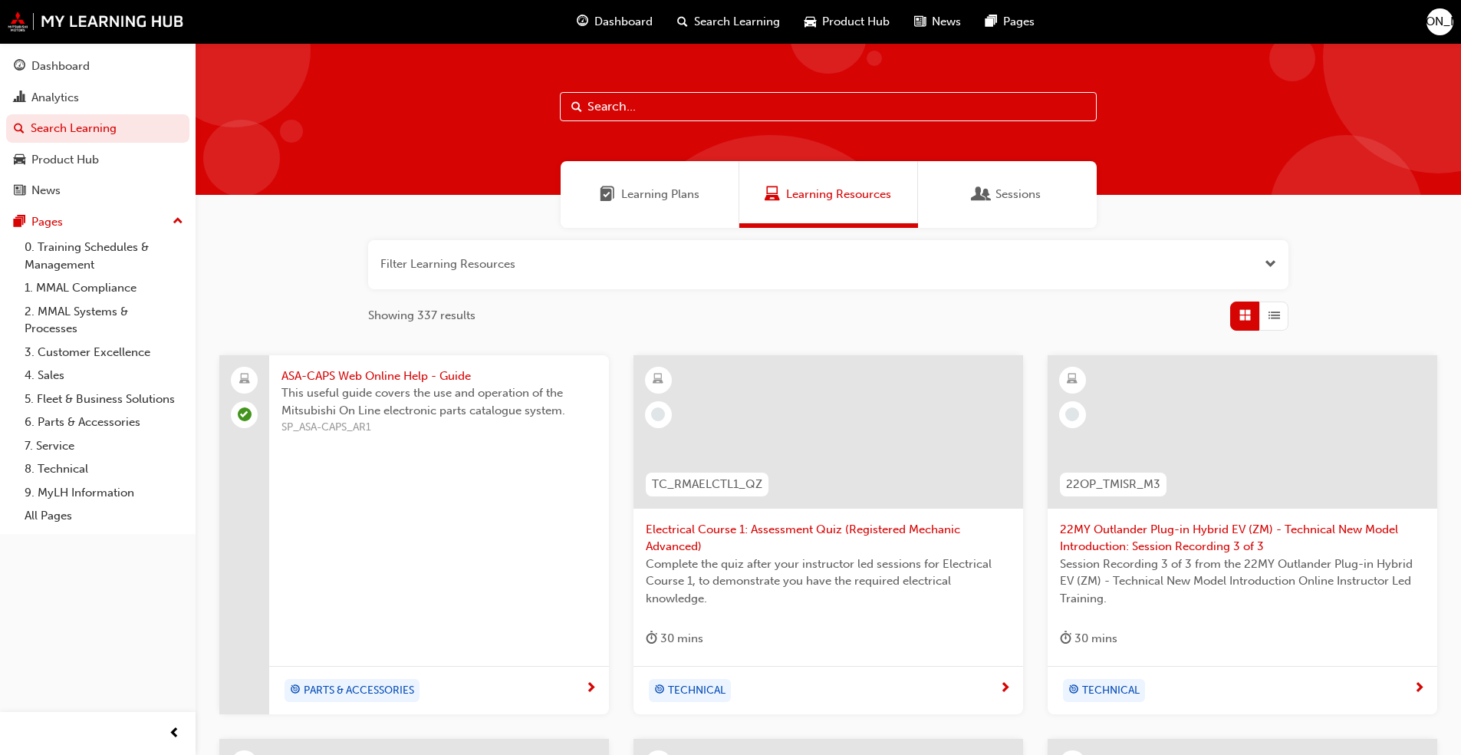
click at [774, 21] on span "Search Learning" at bounding box center [737, 22] width 86 height 18
click at [845, 21] on span "Product Hub" at bounding box center [855, 22] width 67 height 18
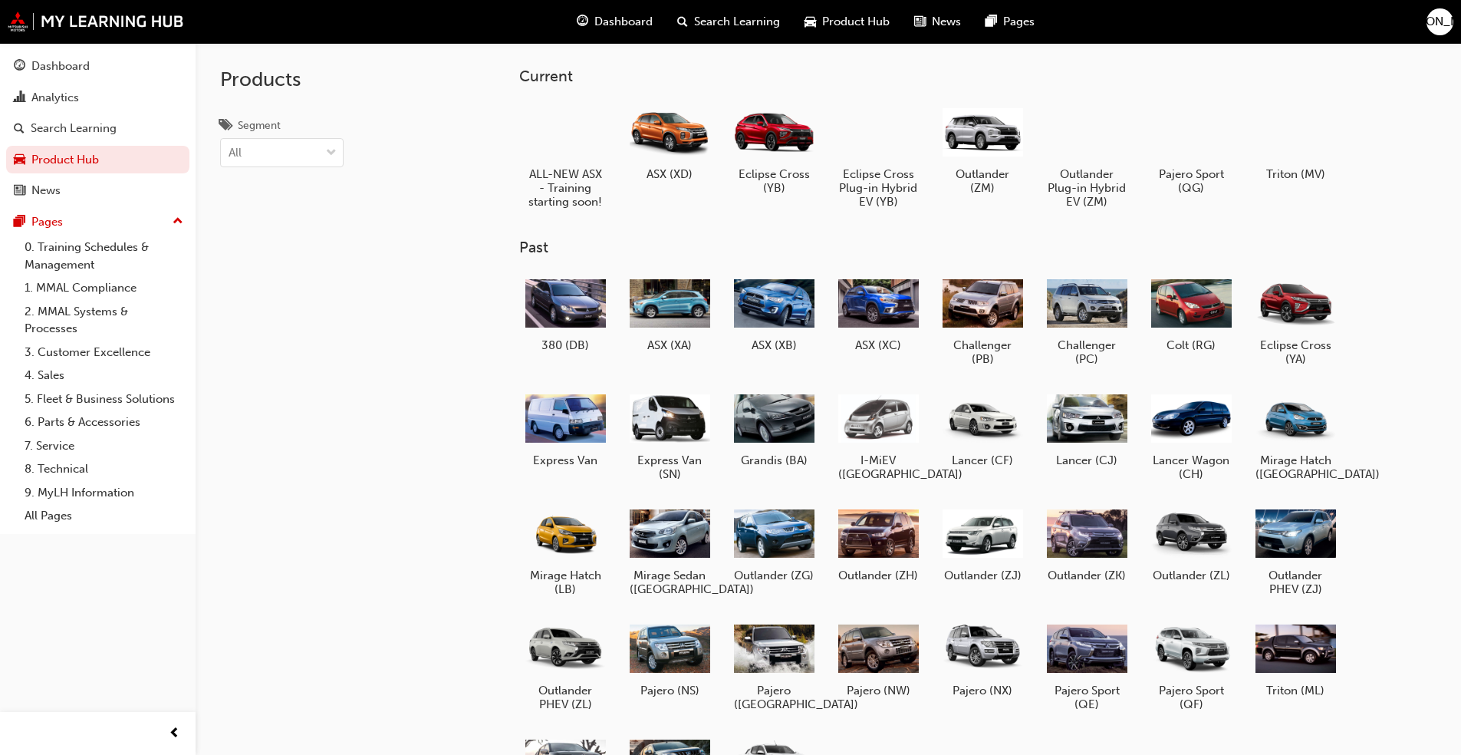
click at [945, 17] on span "News" at bounding box center [946, 22] width 29 height 18
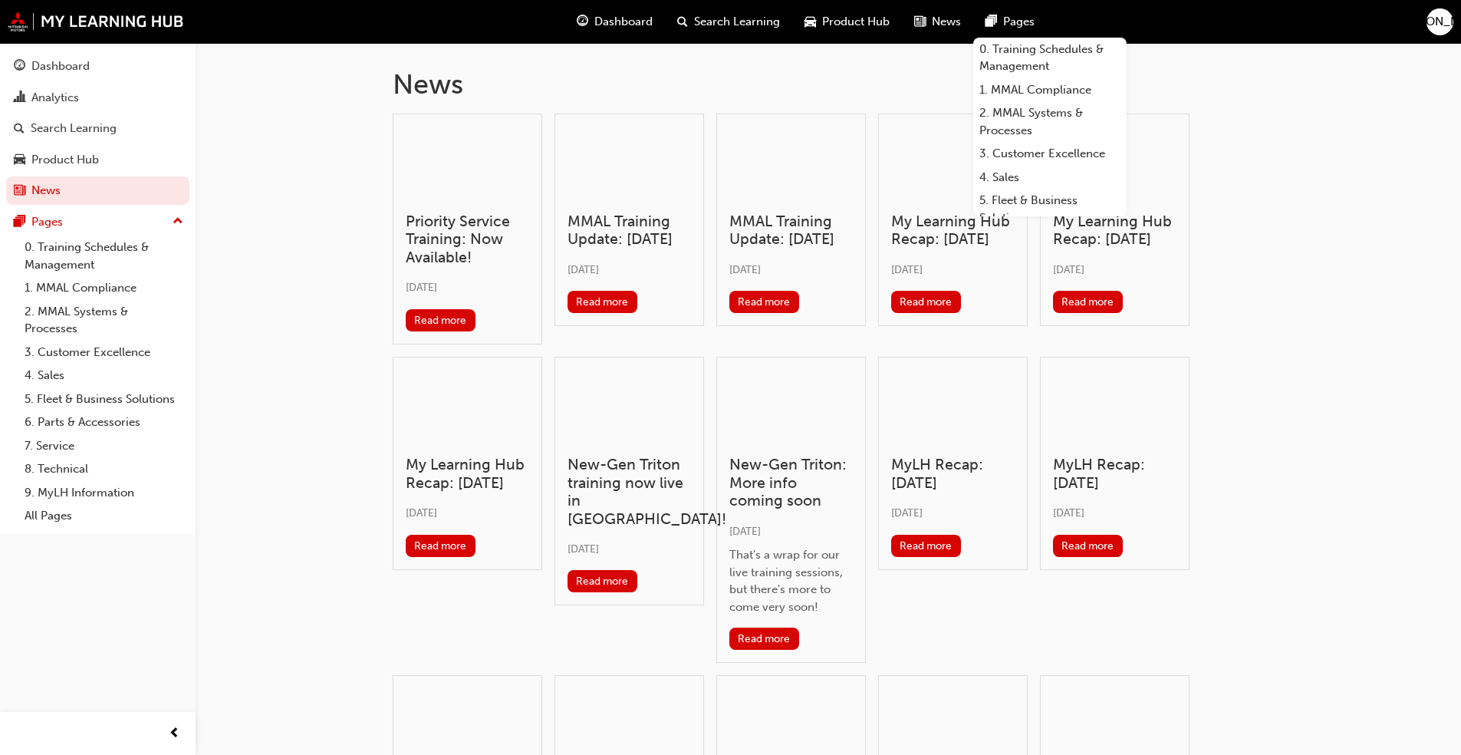
click at [1005, 20] on span "Pages" at bounding box center [1018, 22] width 31 height 18
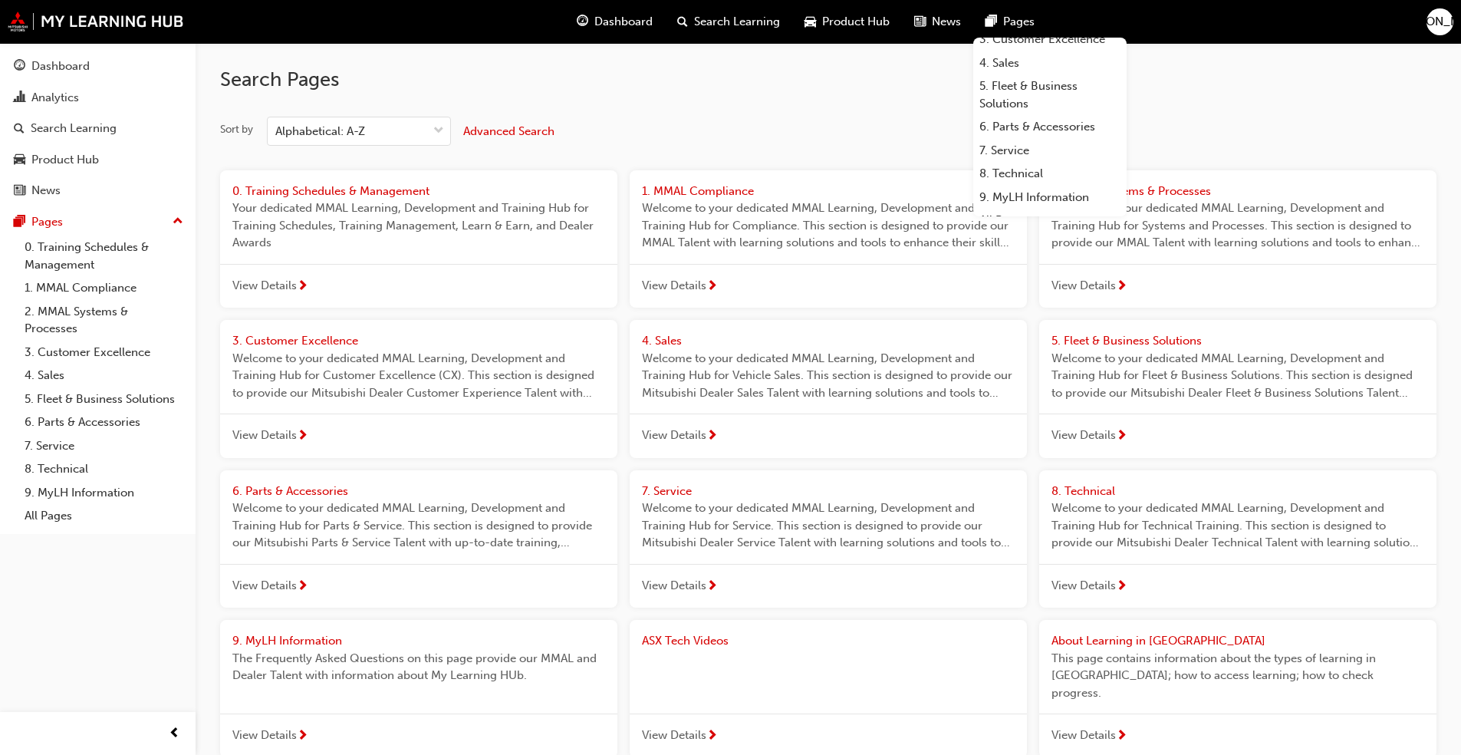
scroll to position [130, 0]
click at [1039, 133] on link "7. Service" at bounding box center [1049, 135] width 153 height 24
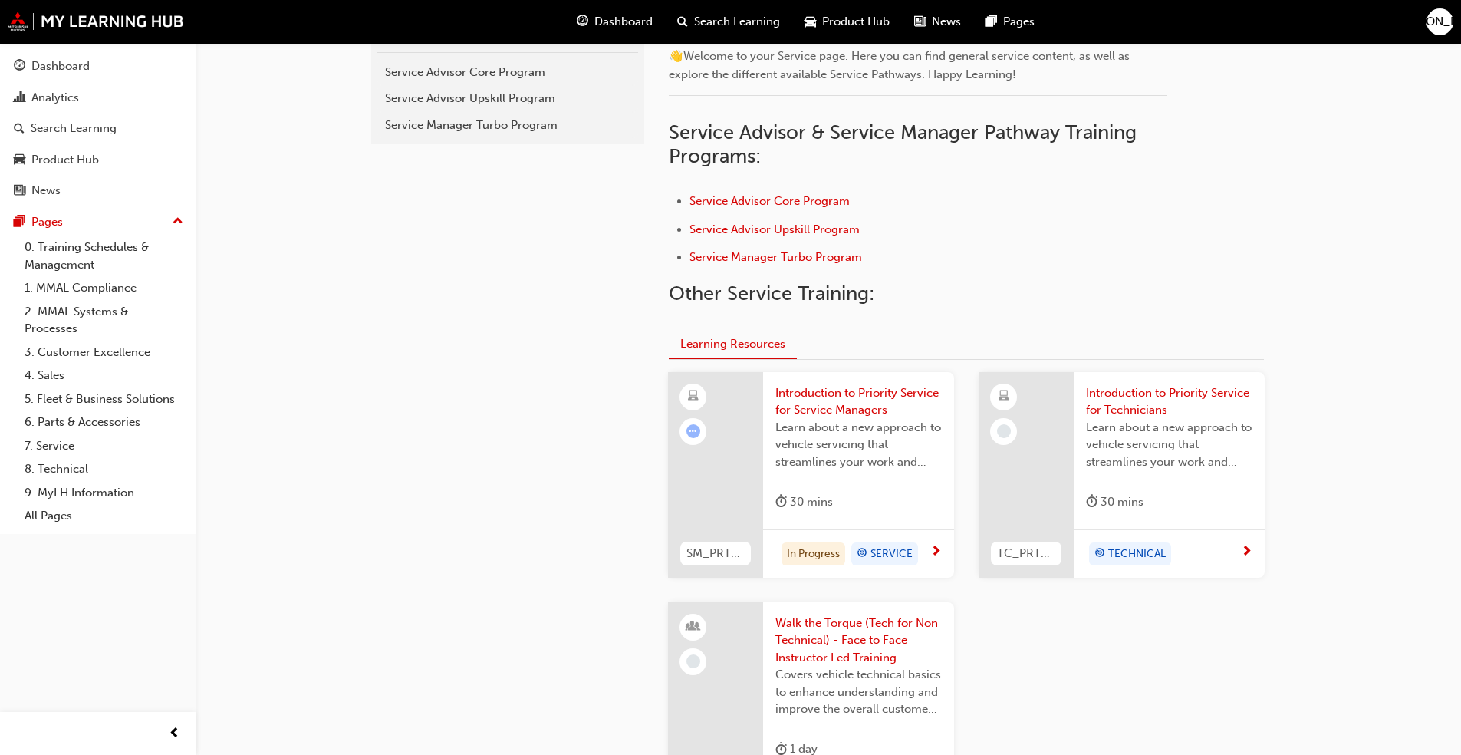
scroll to position [383, 0]
click at [840, 393] on span "Introduction to Priority Service for Service Managers" at bounding box center [858, 403] width 166 height 35
